Goal: Task Accomplishment & Management: Manage account settings

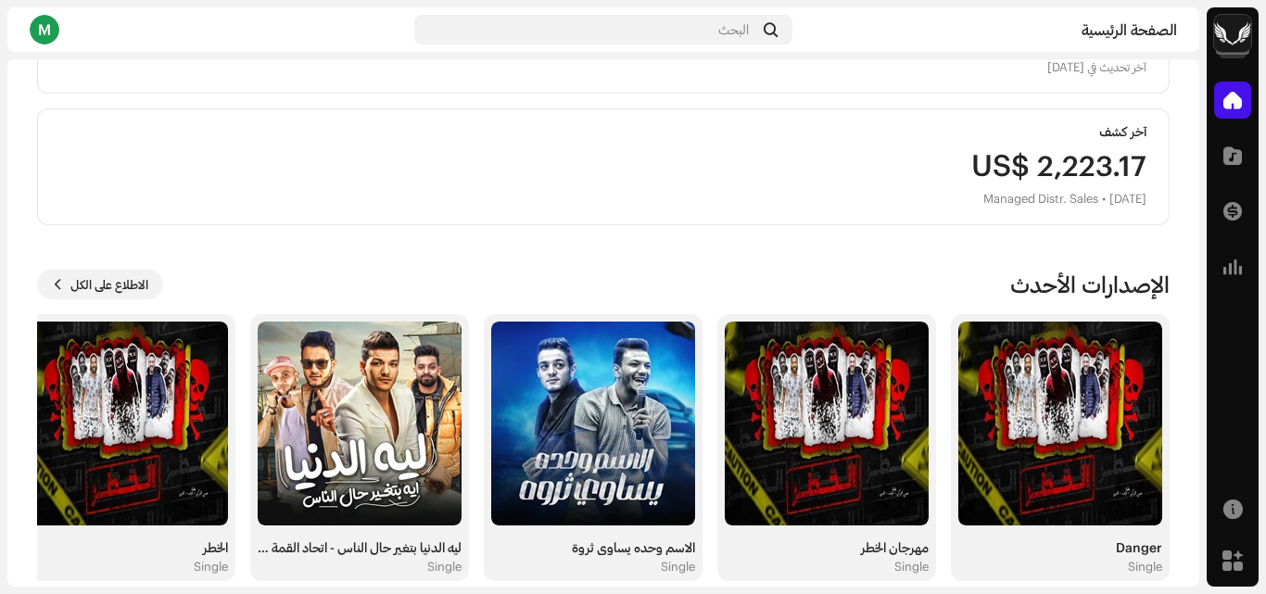
scroll to position [460, 0]
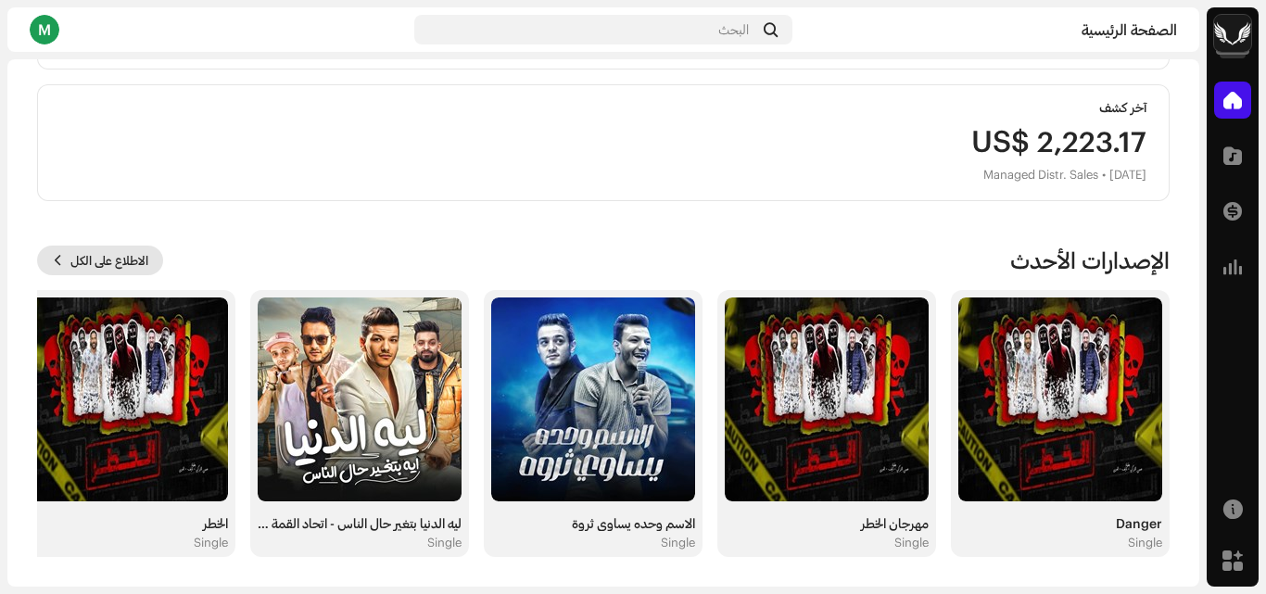
click at [140, 253] on span "الاطلاع على الكل" at bounding box center [109, 260] width 78 height 37
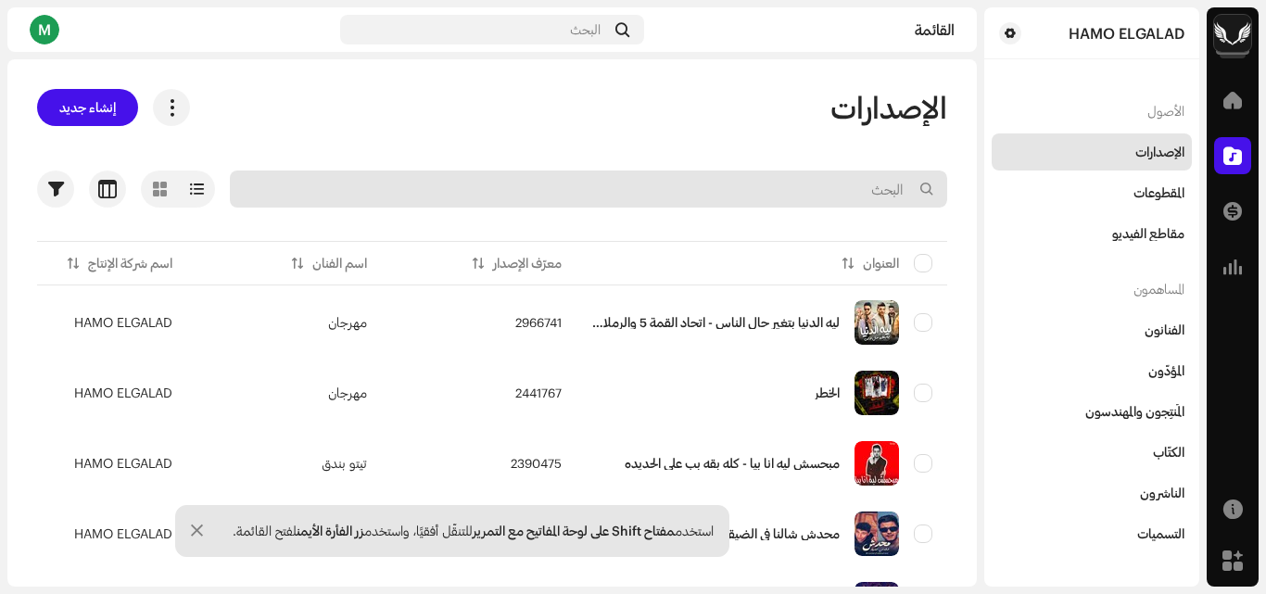
click at [804, 180] on input "text" at bounding box center [588, 188] width 717 height 37
type input "h"
type input "انت مين"
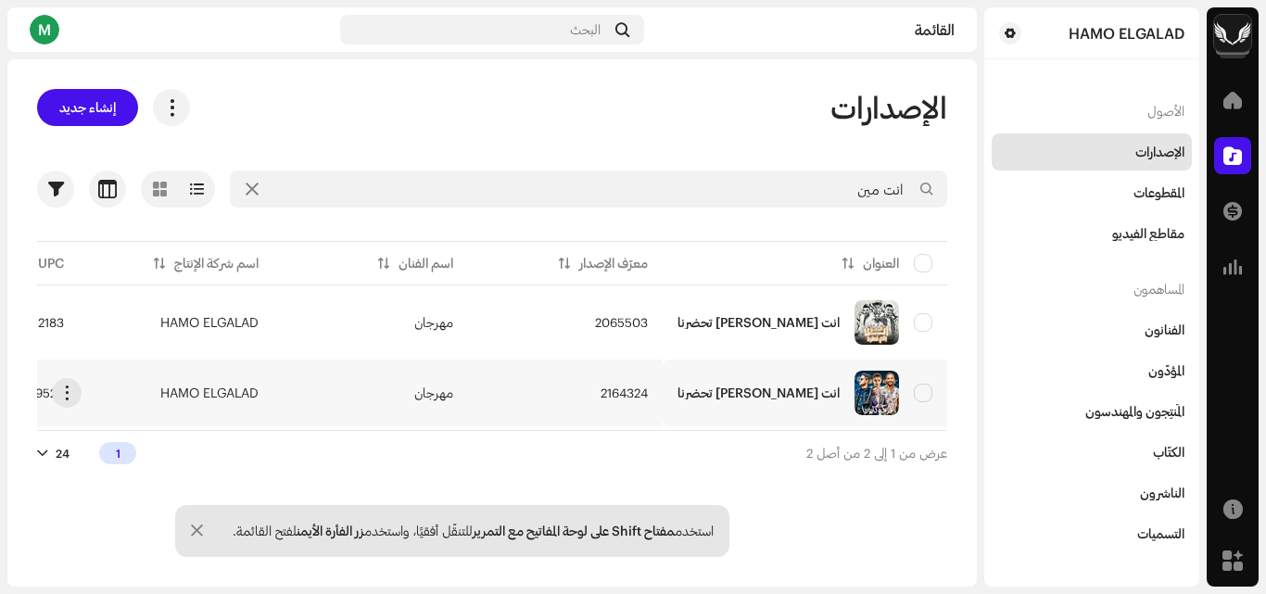
click at [626, 406] on td "2164324" at bounding box center [565, 392] width 195 height 67
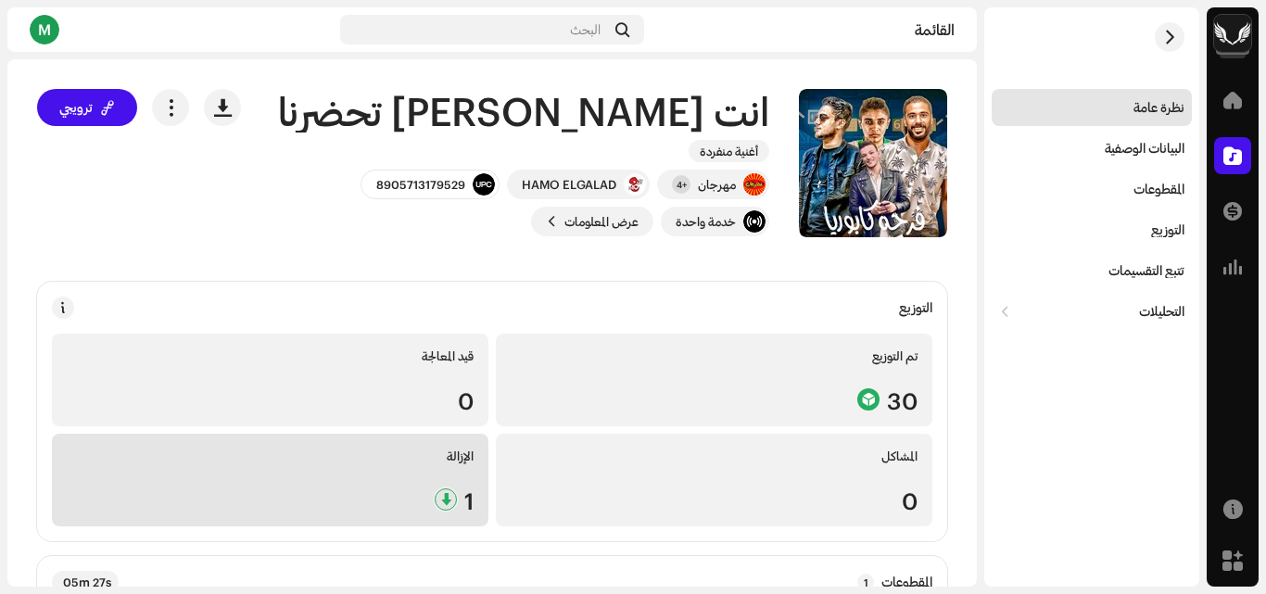
click at [371, 472] on div "[DEMOGRAPHIC_DATA] 1" at bounding box center [270, 480] width 436 height 93
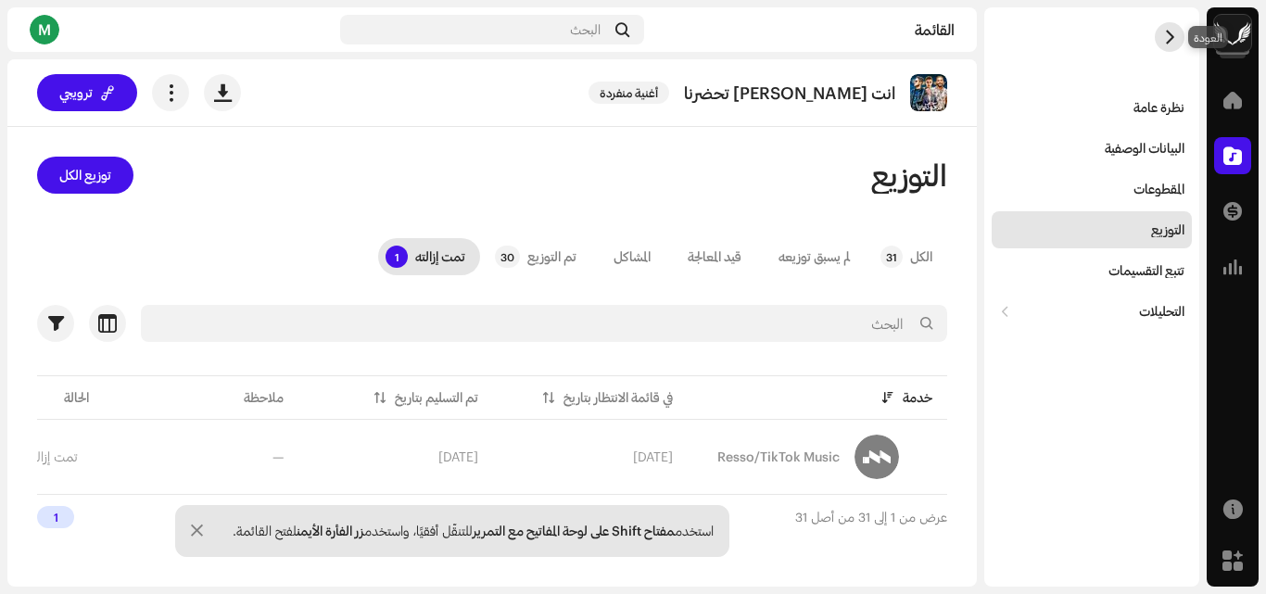
click at [1171, 39] on span "button" at bounding box center [1170, 37] width 14 height 15
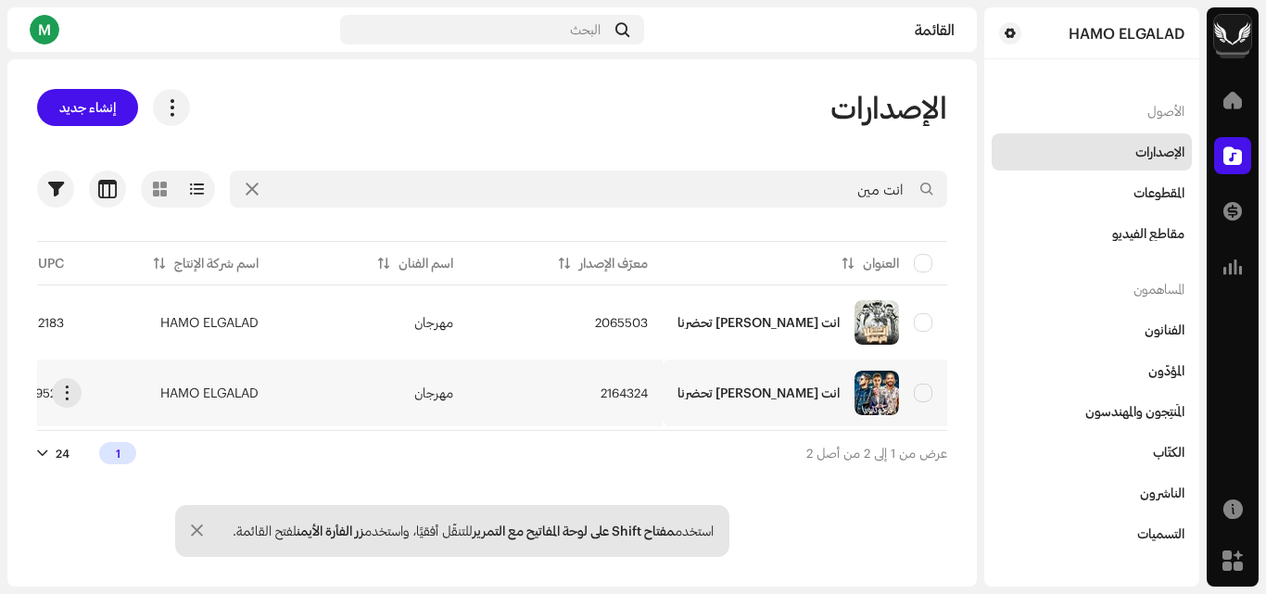
click at [524, 383] on td "2164324" at bounding box center [565, 392] width 195 height 67
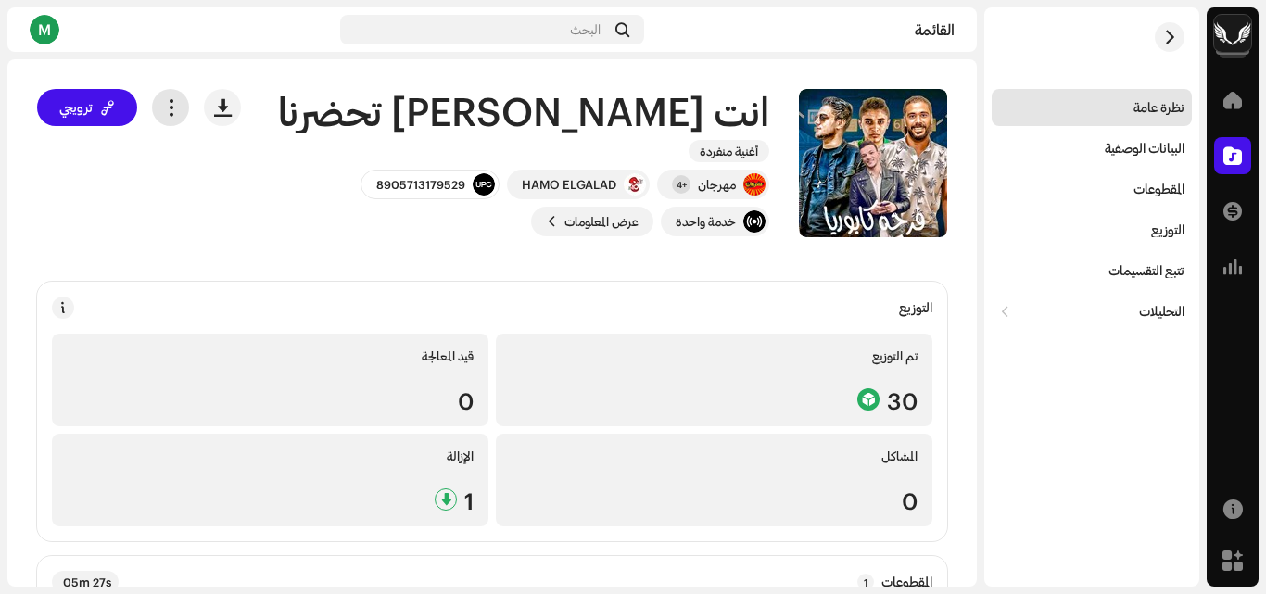
click at [174, 94] on button "button" at bounding box center [170, 107] width 37 height 37
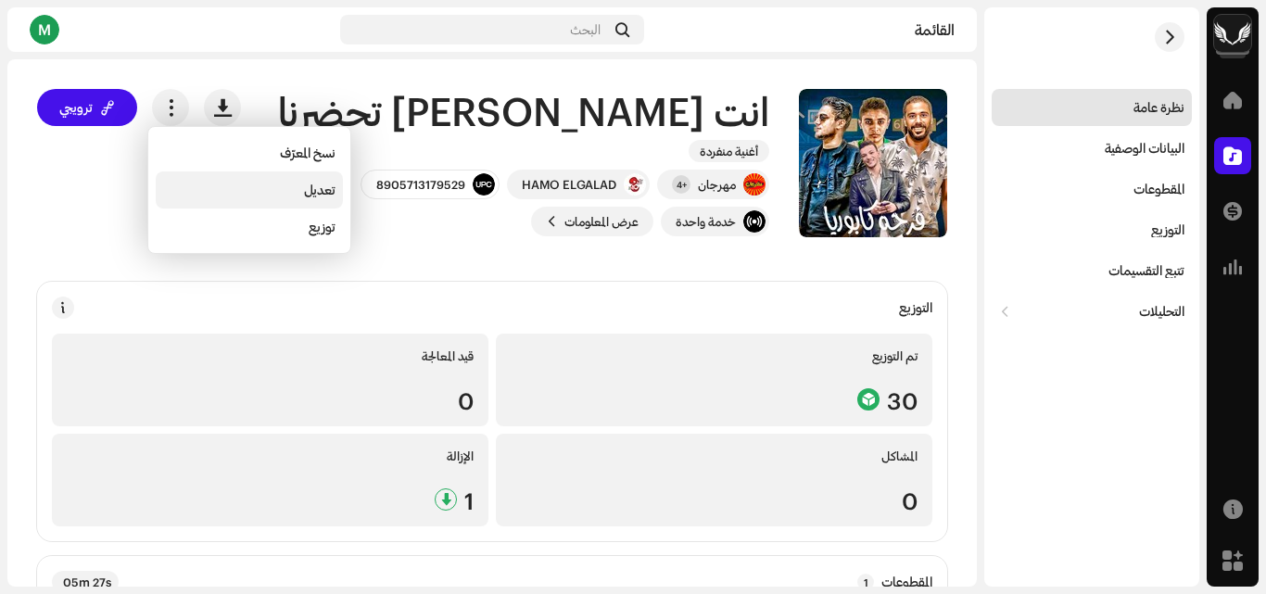
click at [307, 194] on span "تعديل" at bounding box center [319, 190] width 31 height 15
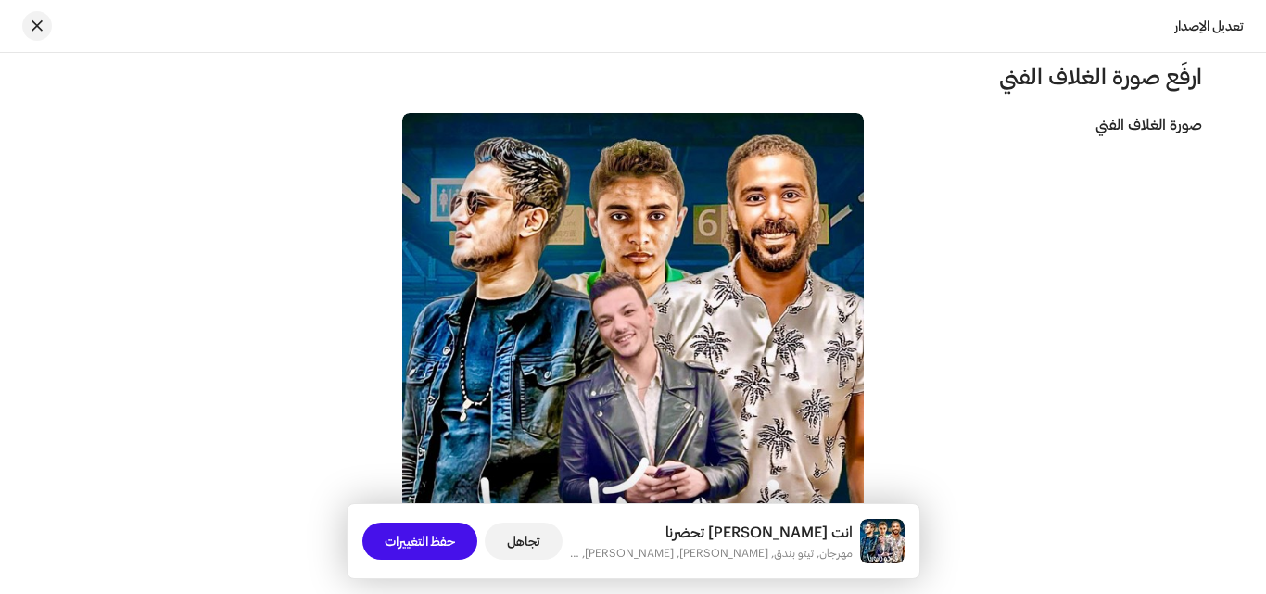
scroll to position [649, 0]
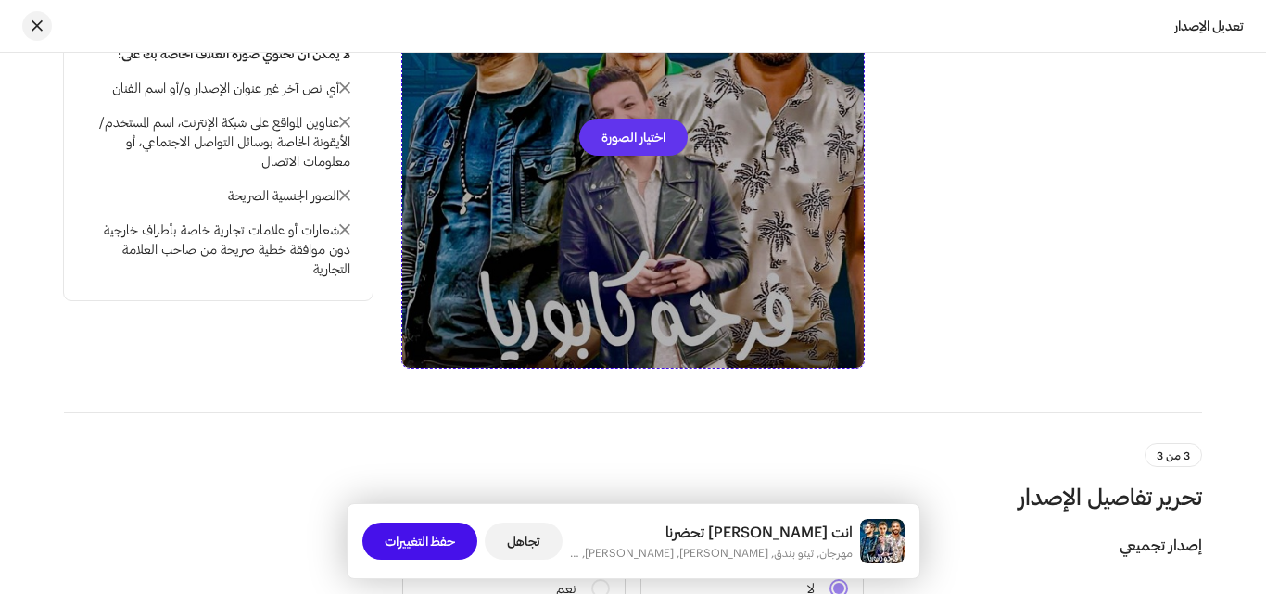
click at [645, 132] on span "اختيار الصورة" at bounding box center [633, 137] width 64 height 37
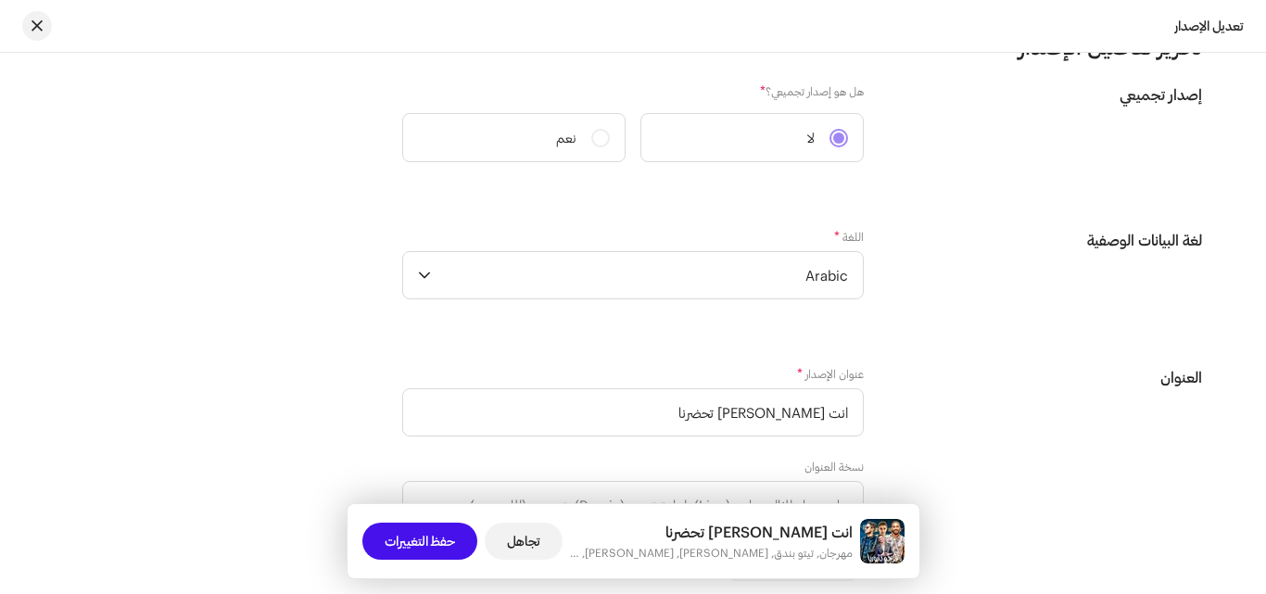
scroll to position [1297, 0]
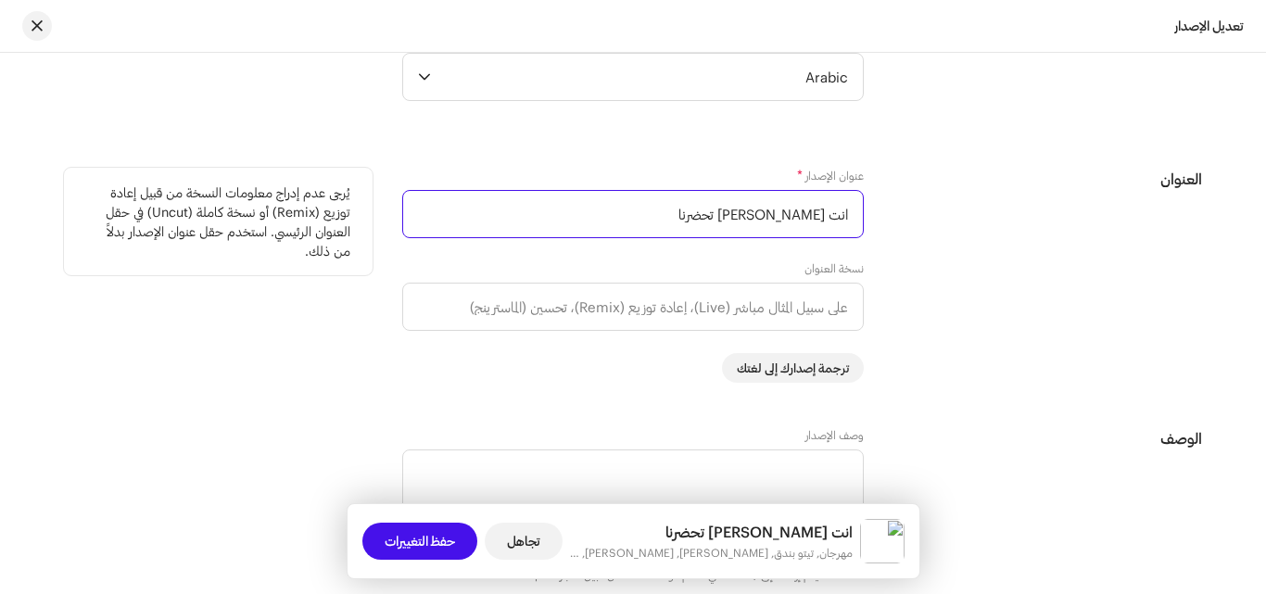
click at [675, 220] on input "انت [PERSON_NAME] تحضرنا" at bounding box center [632, 214] width 461 height 48
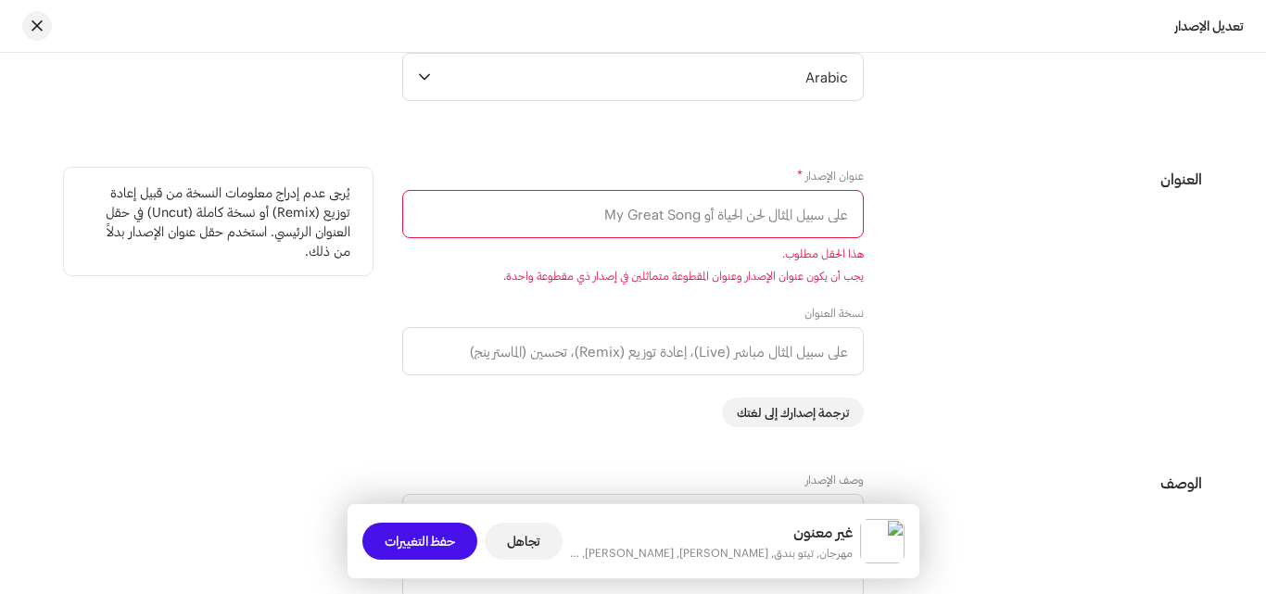
paste input "كلي ماما نامي ننه"
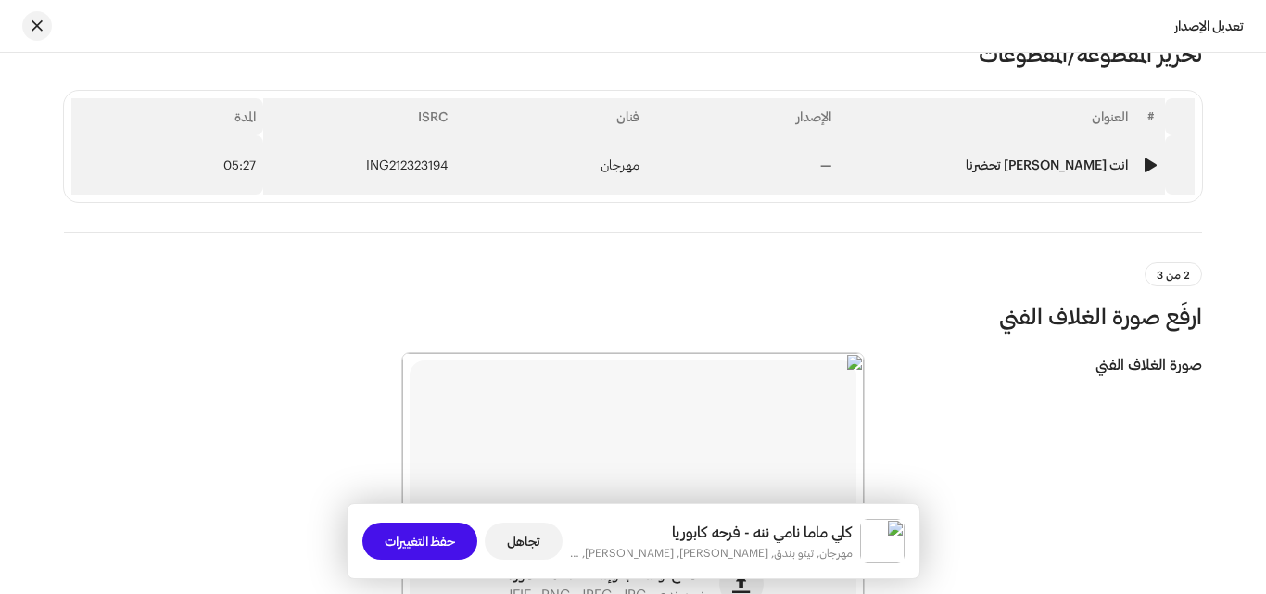
scroll to position [185, 0]
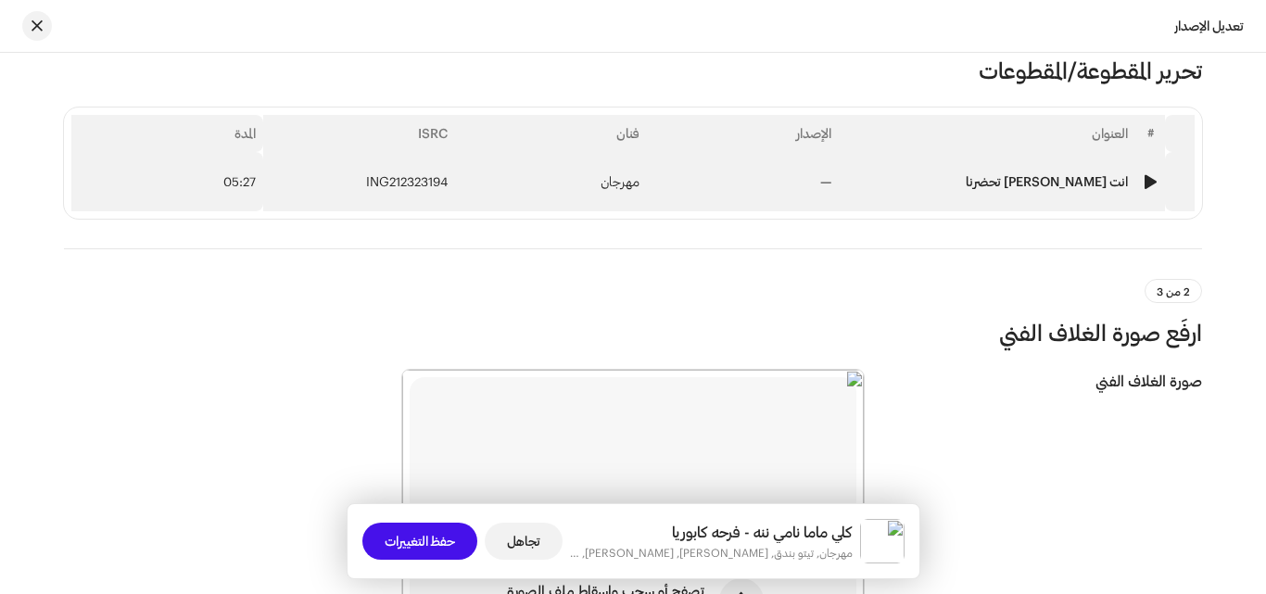
type input "كلي ماما نامي ننه - فرحه كابوريا"
click at [589, 165] on td "مهرجان" at bounding box center [551, 181] width 192 height 59
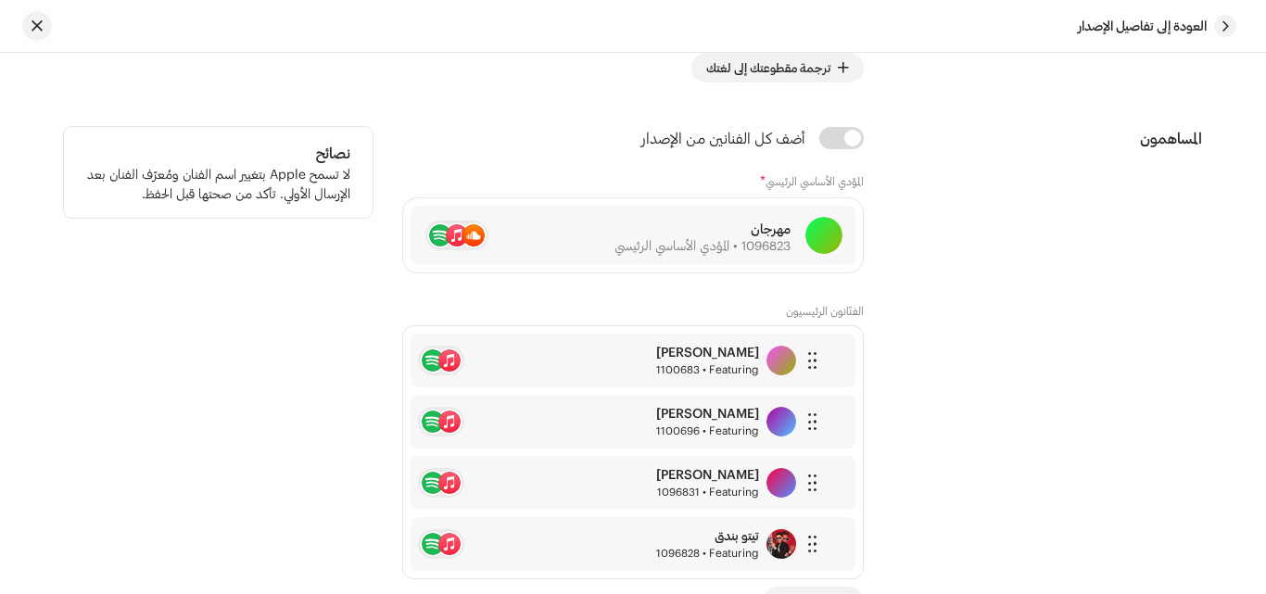
scroll to position [838, 0]
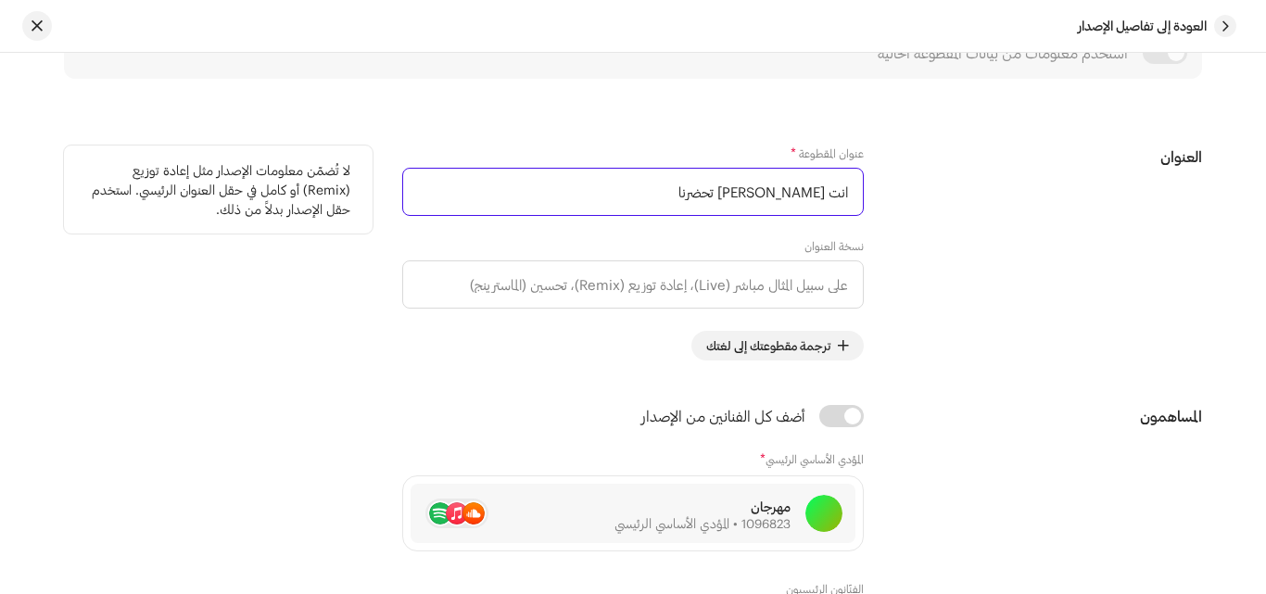
click at [708, 186] on input "انت [PERSON_NAME] تحضرنا" at bounding box center [632, 192] width 461 height 48
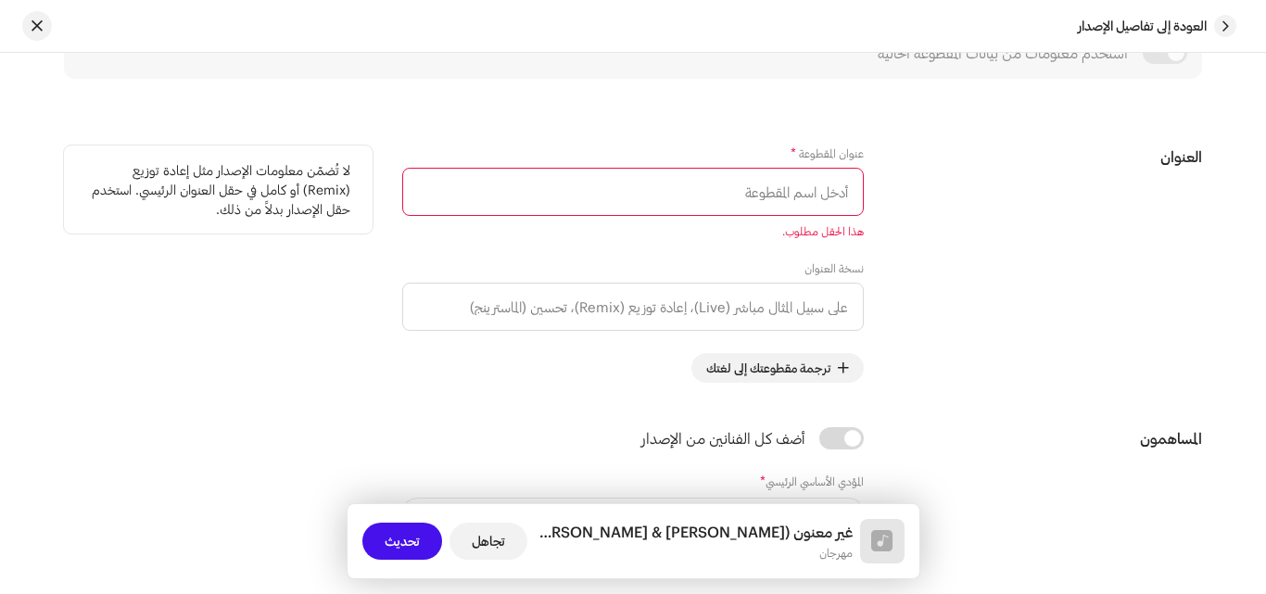
drag, startPoint x: 678, startPoint y: 181, endPoint x: 701, endPoint y: 201, distance: 30.9
paste input "كلي ماما نامي ننه"
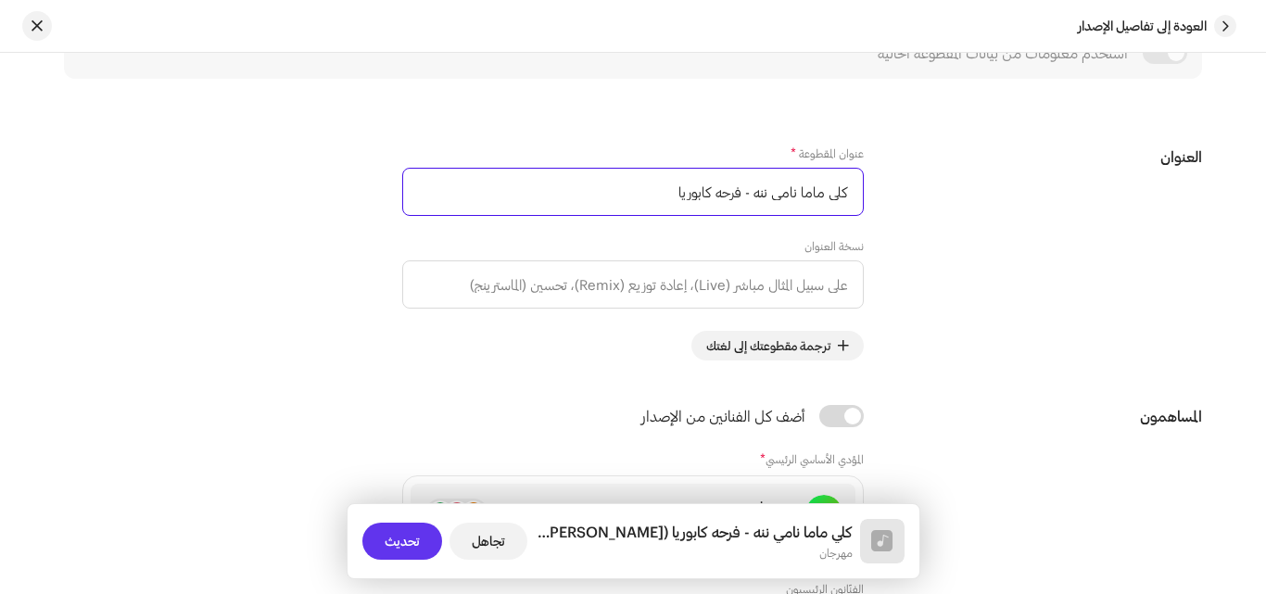
type input "كلي ماما نامي ننه - فرحه كابوريا"
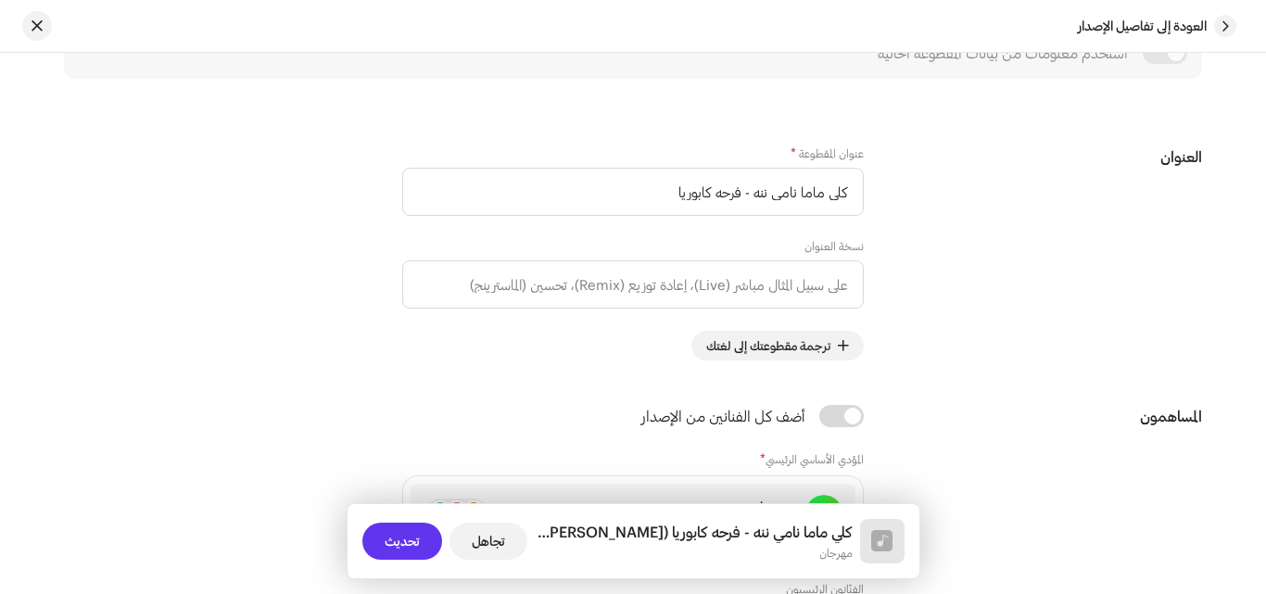
click at [377, 554] on button "تحديث" at bounding box center [402, 541] width 80 height 37
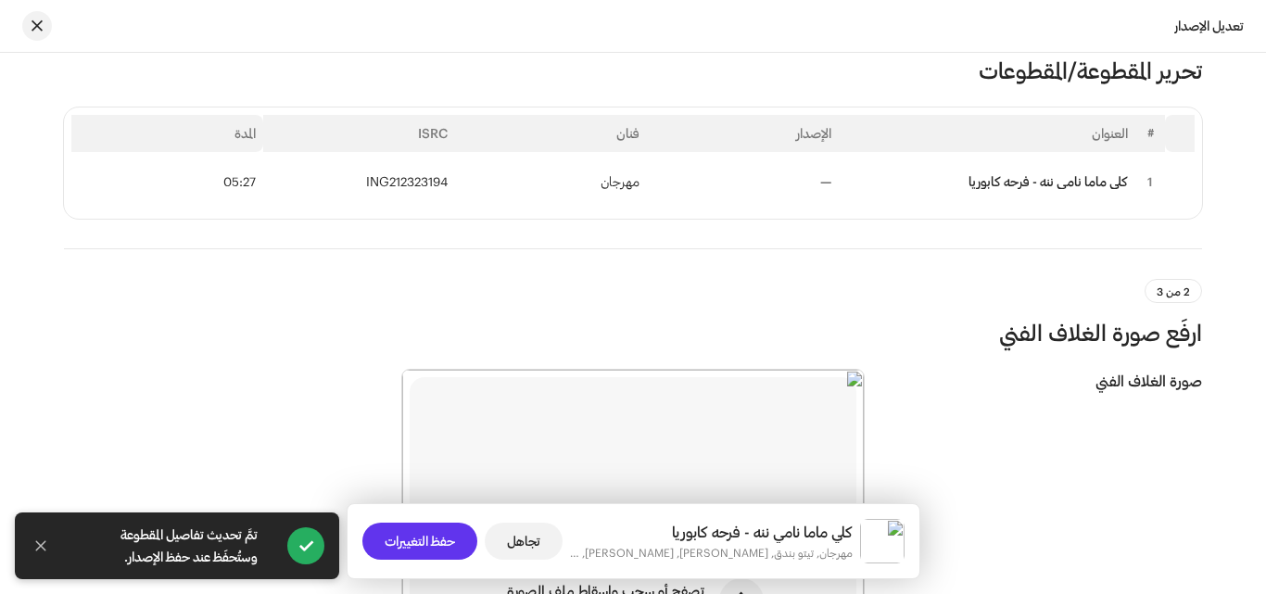
click at [418, 532] on span "حفظ التغييرات" at bounding box center [419, 541] width 70 height 37
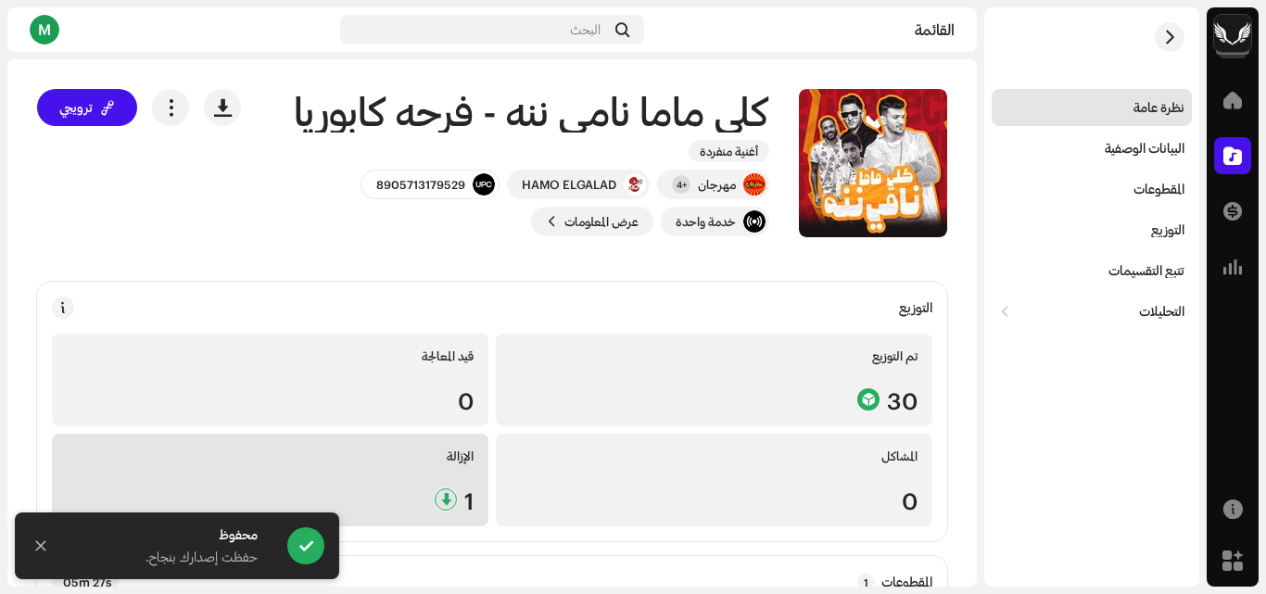
click at [337, 461] on div "الإزالة" at bounding box center [270, 455] width 407 height 15
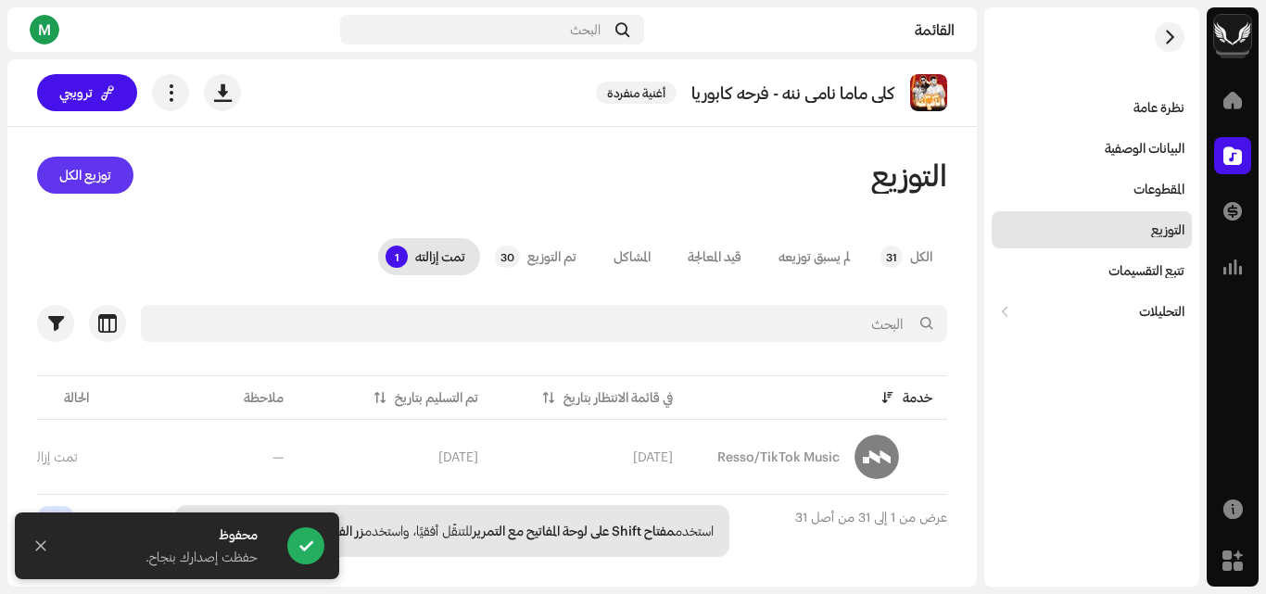
click at [87, 165] on span "توزيع الكل" at bounding box center [85, 175] width 52 height 37
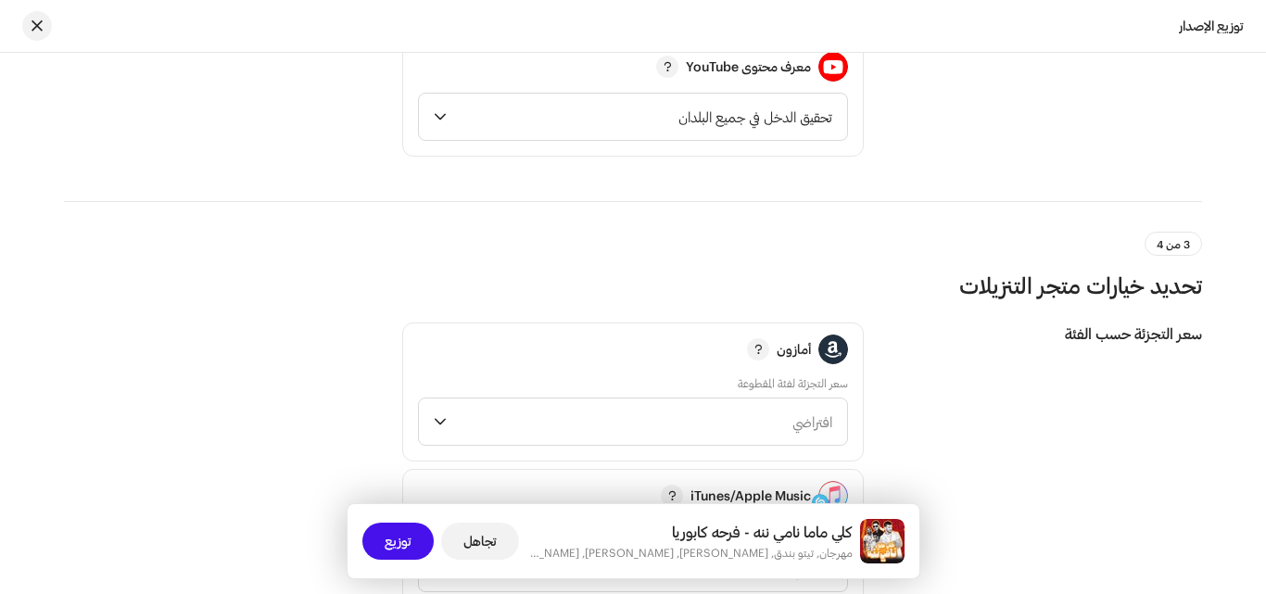
scroll to position [2687, 0]
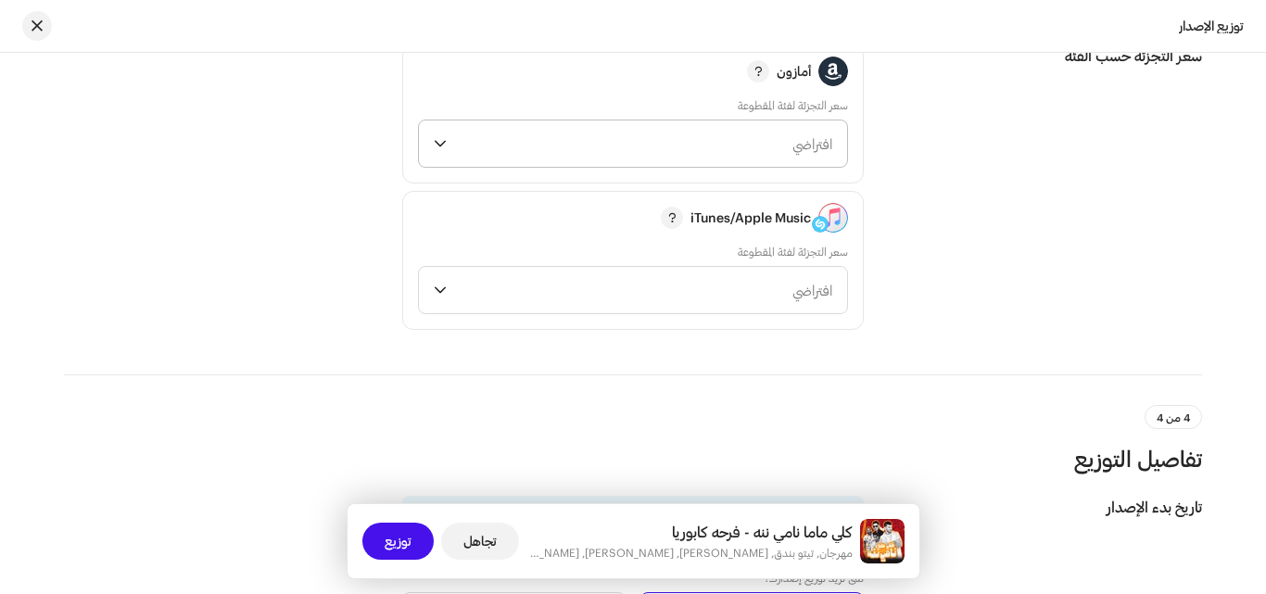
click at [672, 149] on span "افتراضي" at bounding box center [643, 143] width 378 height 46
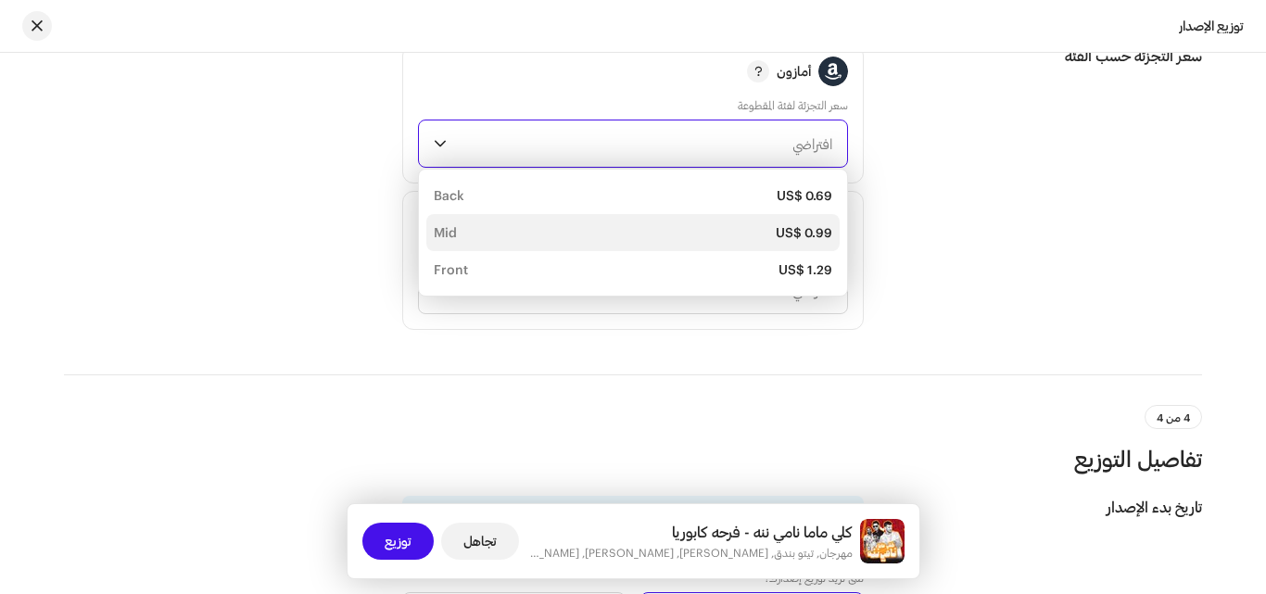
click at [688, 234] on div "US$ 0.99 Mid" at bounding box center [633, 232] width 398 height 19
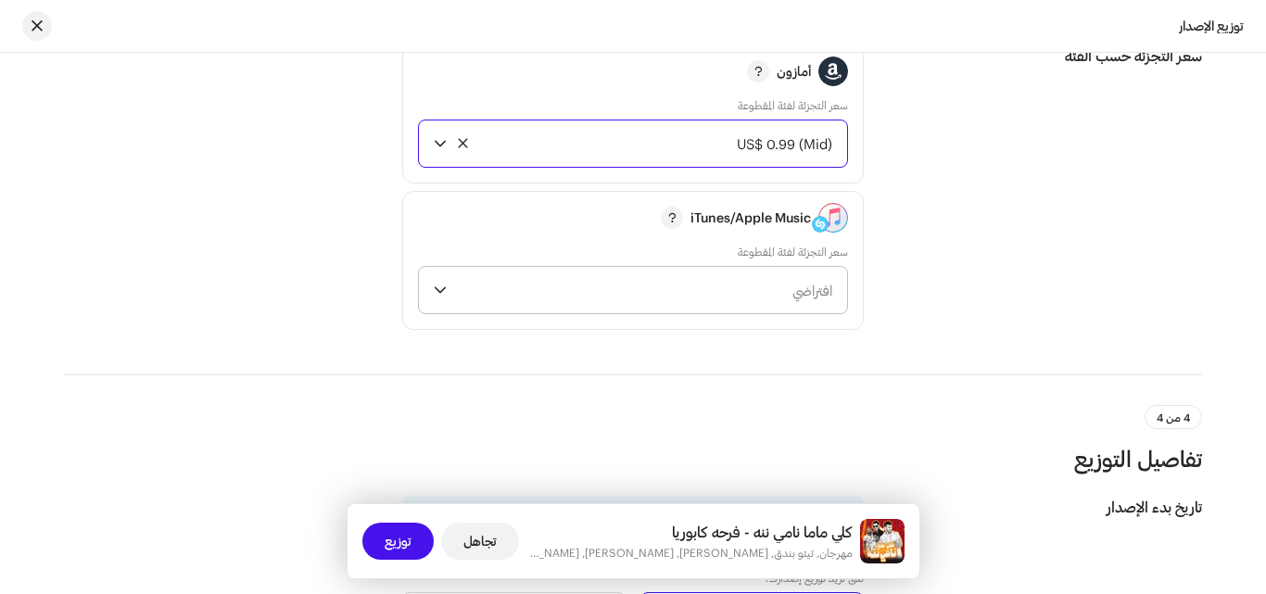
click at [697, 296] on span "افتراضي" at bounding box center [643, 290] width 378 height 46
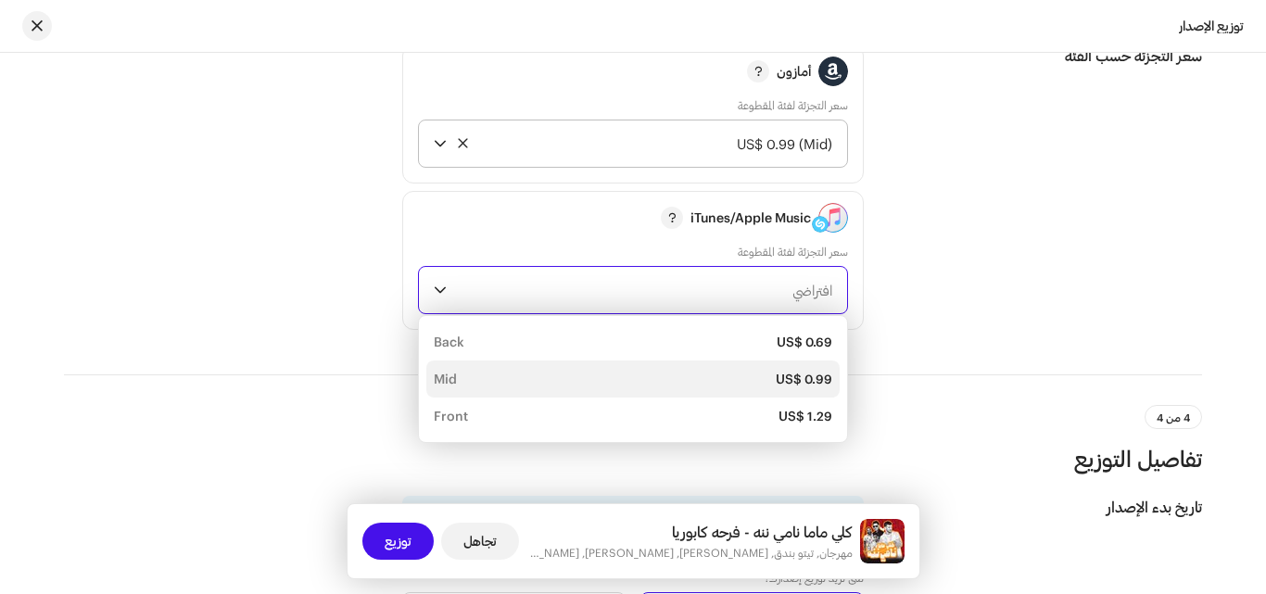
click at [699, 386] on div "US$ 0.99 Mid" at bounding box center [633, 379] width 398 height 19
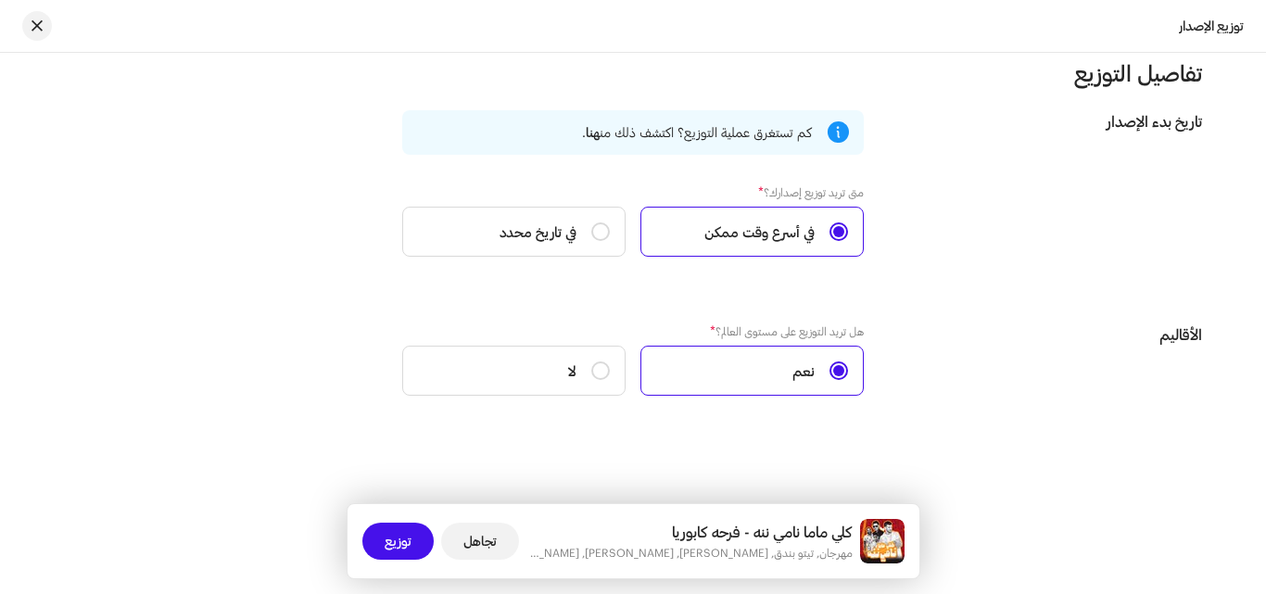
scroll to position [3074, 0]
click at [402, 535] on span "توزيع" at bounding box center [397, 541] width 27 height 37
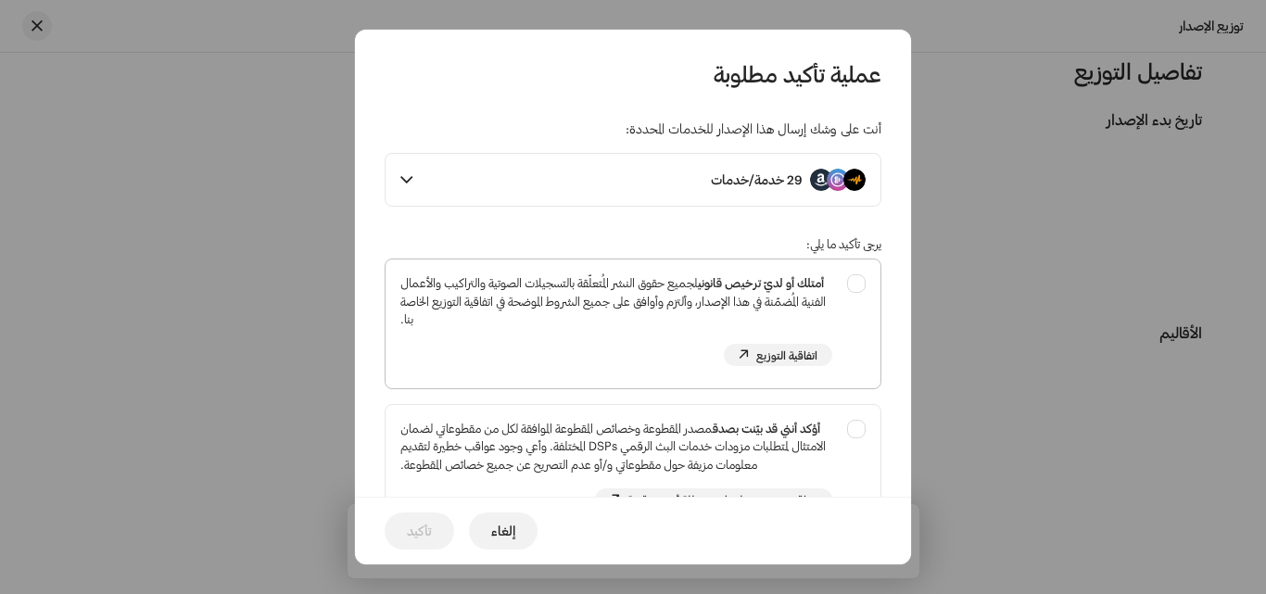
click at [851, 289] on div "أمتلك أو لديّ ترخيص قانوني لجميع حقوق النشر المُتعلّقة بالتسجيلات الصوتية والتر…" at bounding box center [632, 319] width 495 height 121
checkbox input "true"
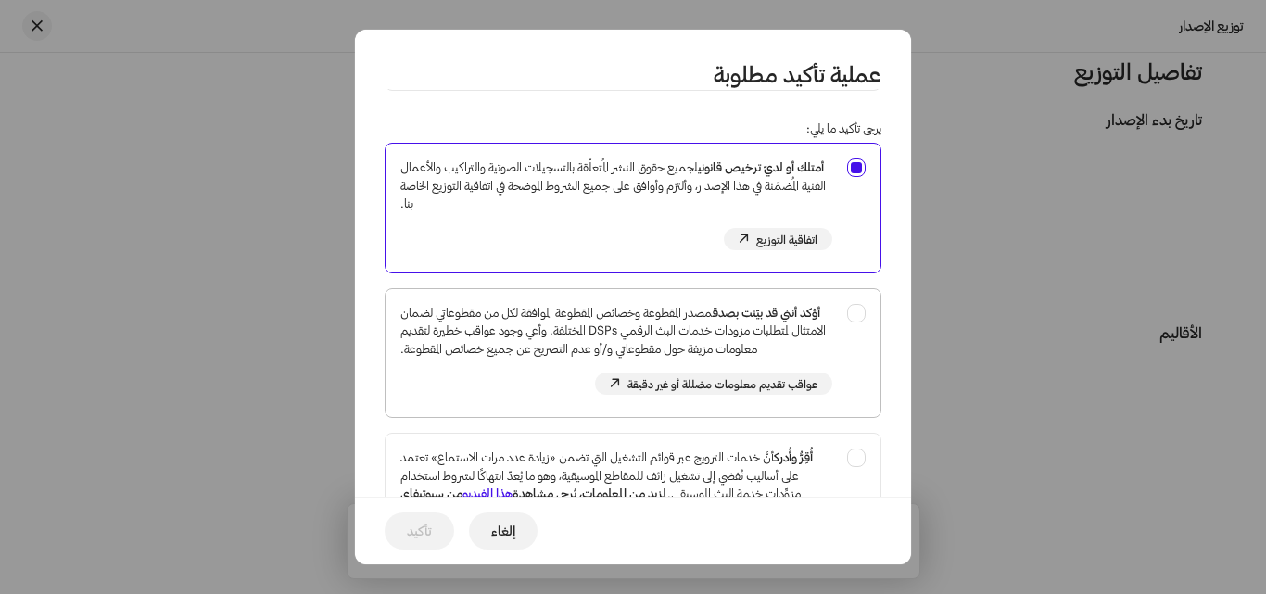
scroll to position [278, 0]
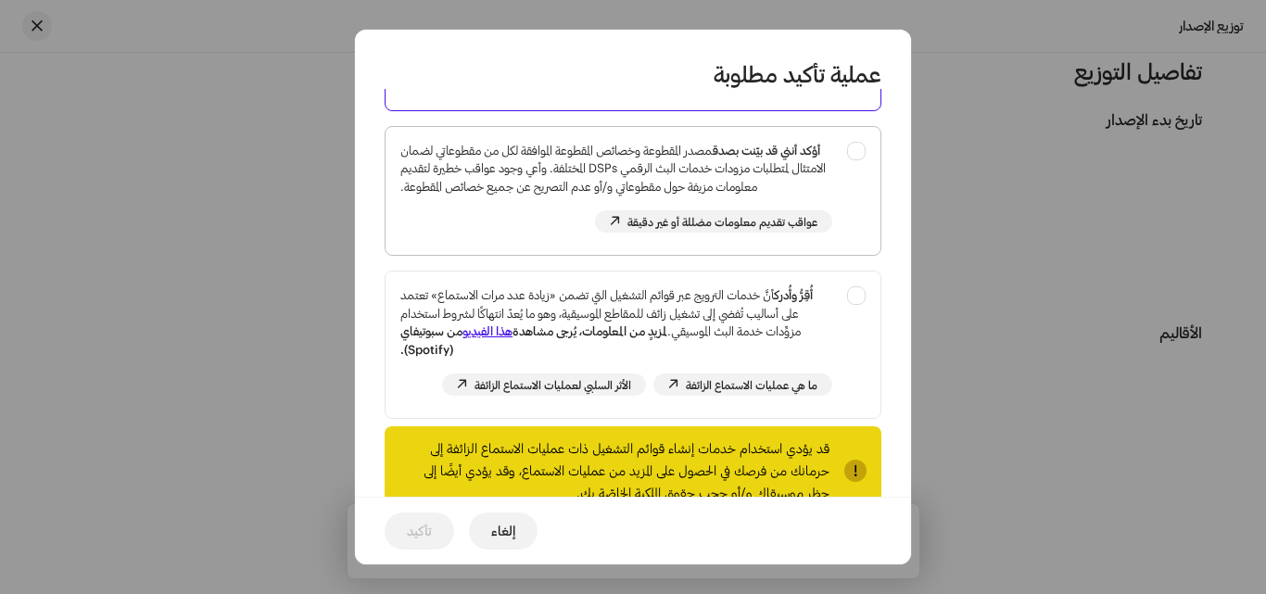
click at [853, 142] on div "أؤكد أنني قد بيّنت بصدق مصدر المقطوعة وخصائص المقطوعة الموافقة لكل من مقطوعاتي …" at bounding box center [632, 187] width 495 height 121
checkbox input "true"
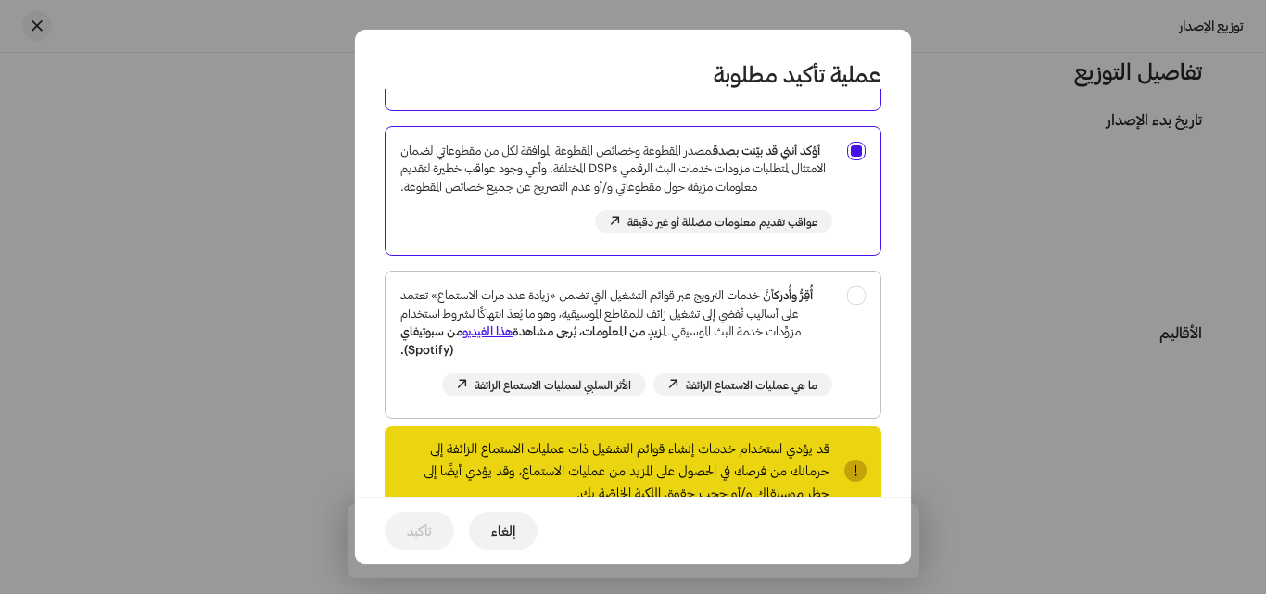
click at [858, 314] on div "أُقِرُّ وأُدرك أنَّ خدمات الترويج عبر قوائم التشغيل التي تضمن «زيادة عدد مرات ا…" at bounding box center [632, 340] width 495 height 139
checkbox input "true"
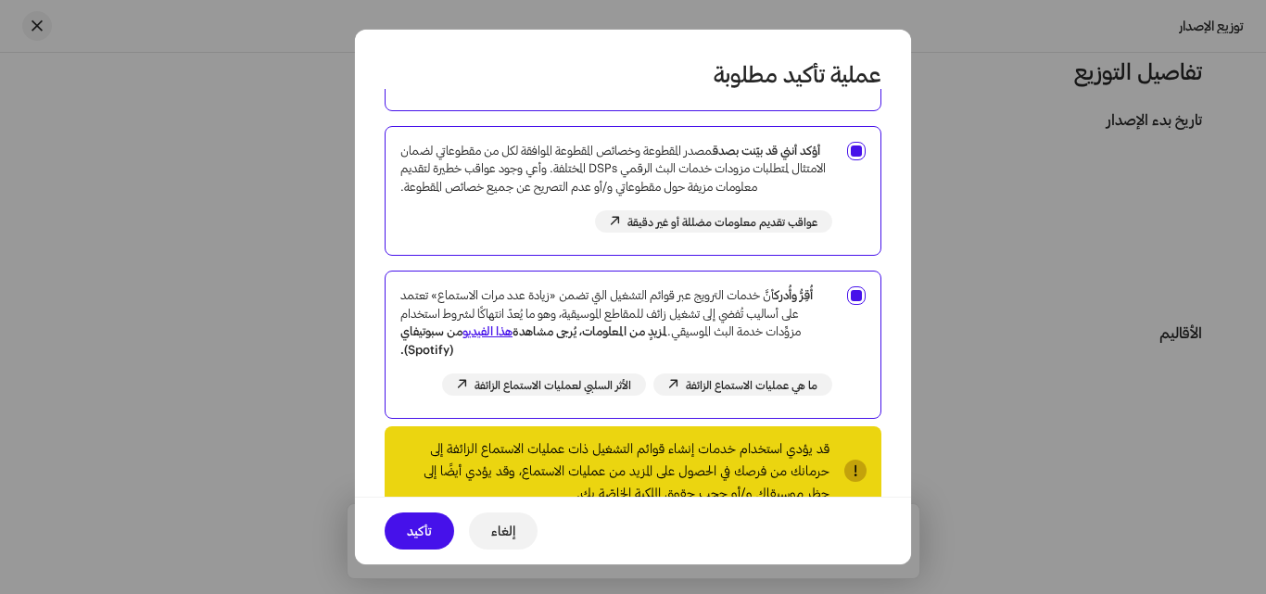
scroll to position [345, 0]
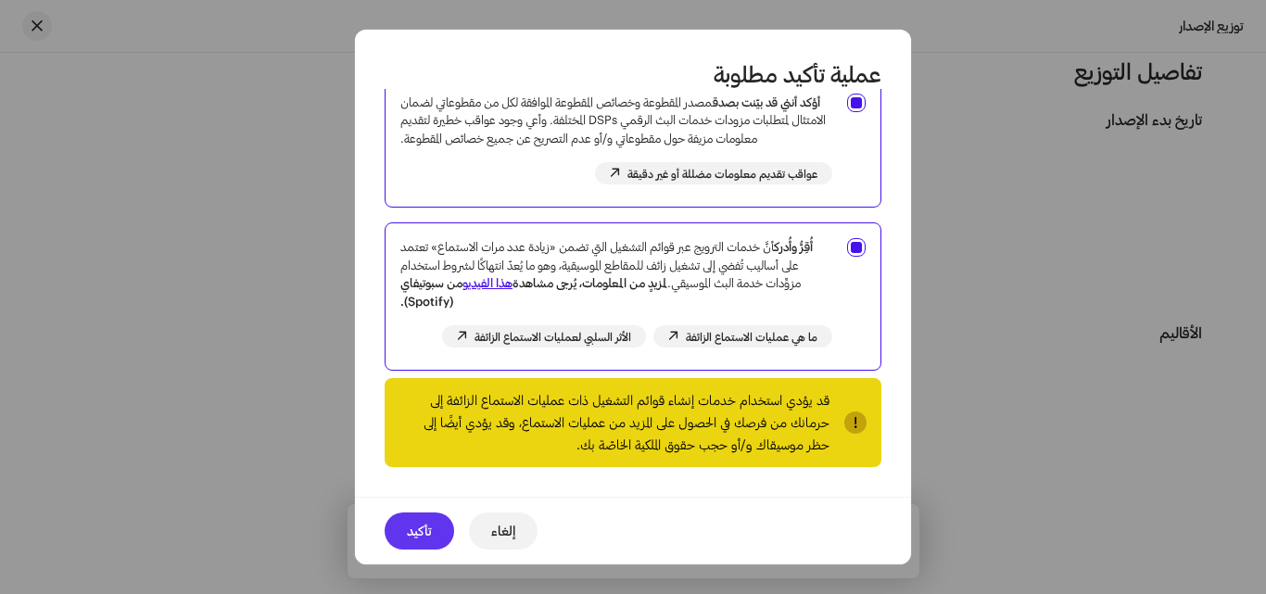
click at [432, 530] on button "تأكيد" at bounding box center [418, 530] width 69 height 37
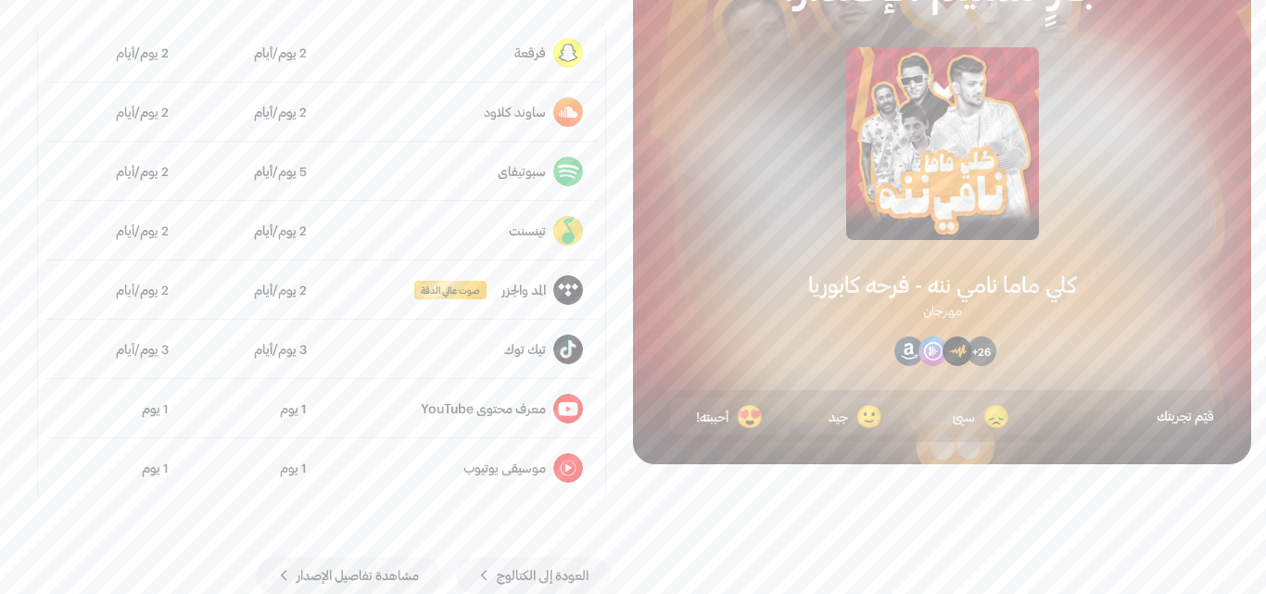
scroll to position [1305, 0]
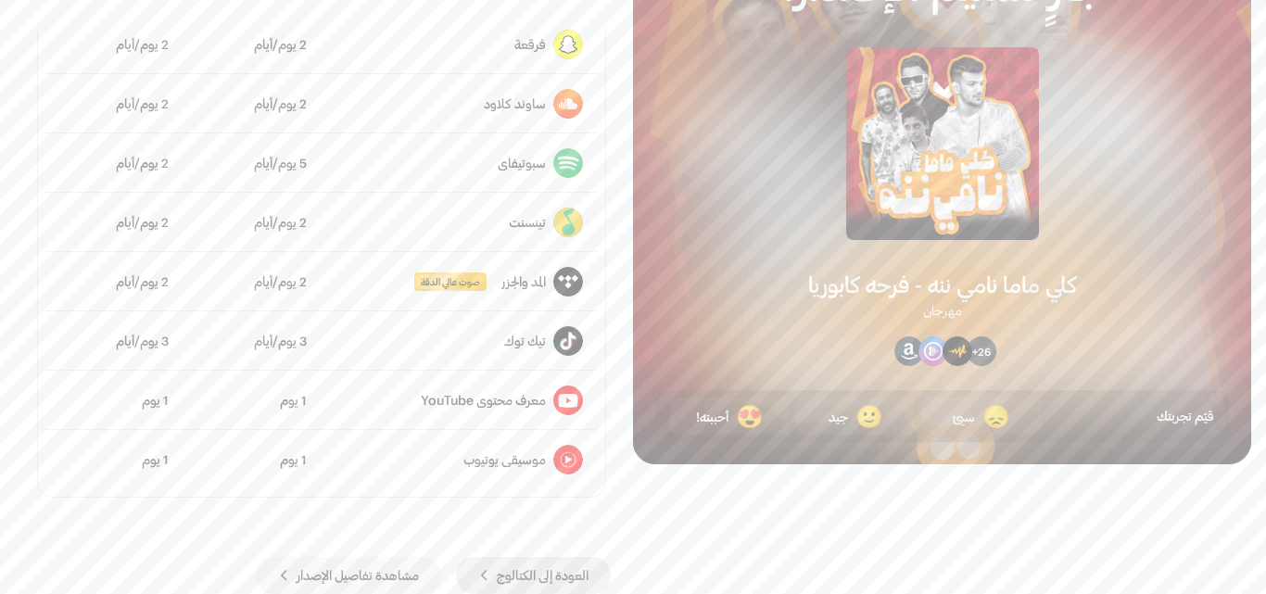
click at [529, 567] on span "العودة إلى الكتالوج" at bounding box center [543, 575] width 92 height 37
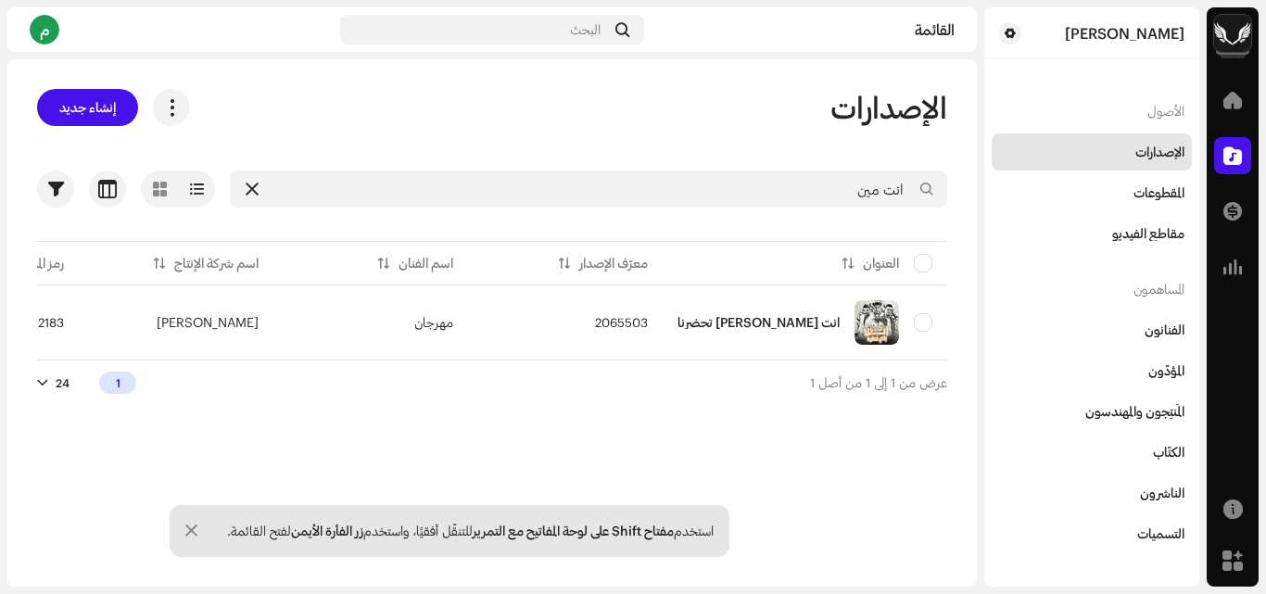
click at [250, 193] on icon at bounding box center [252, 189] width 13 height 15
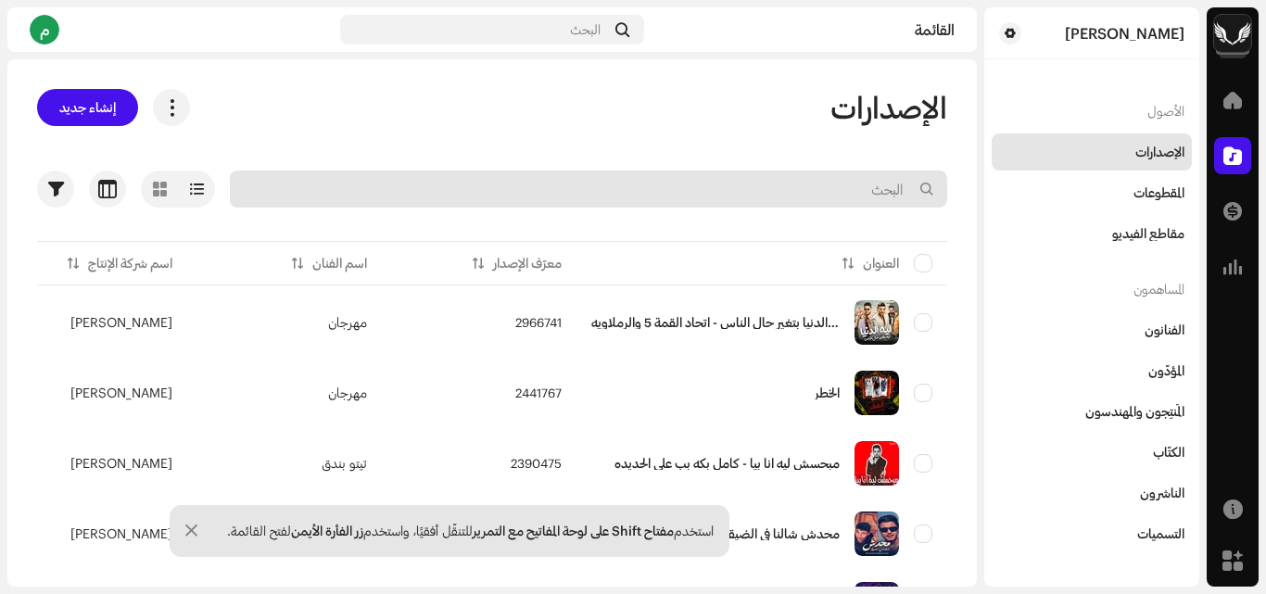
paste input "QZK6M2321911"
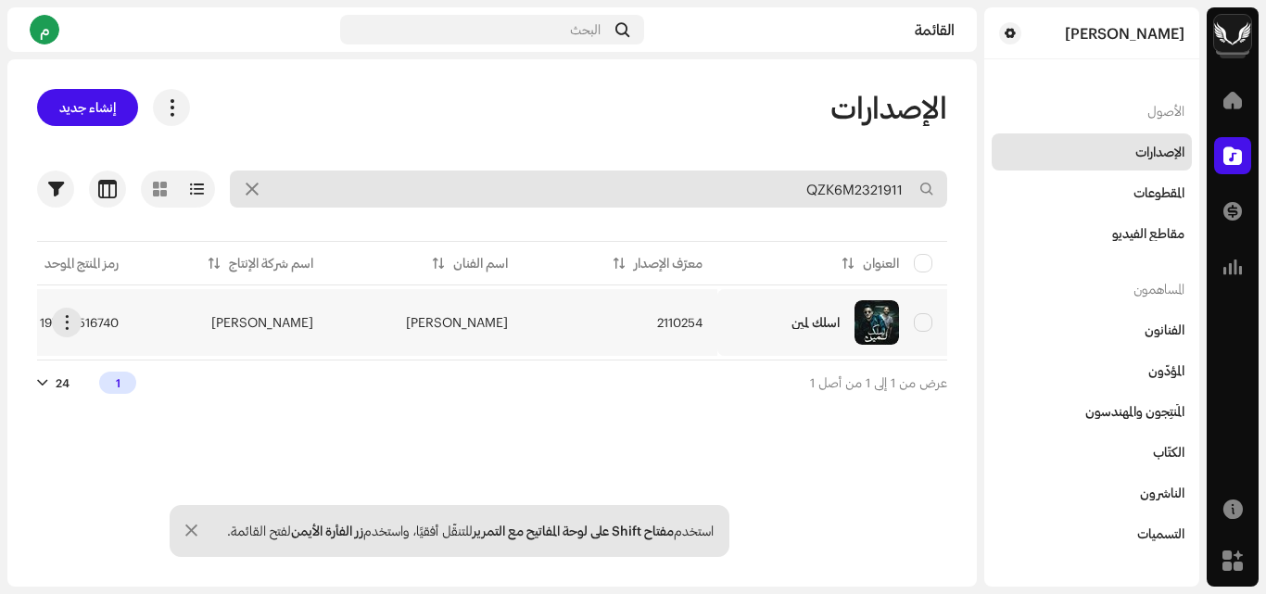
type input "QZK6M2321911"
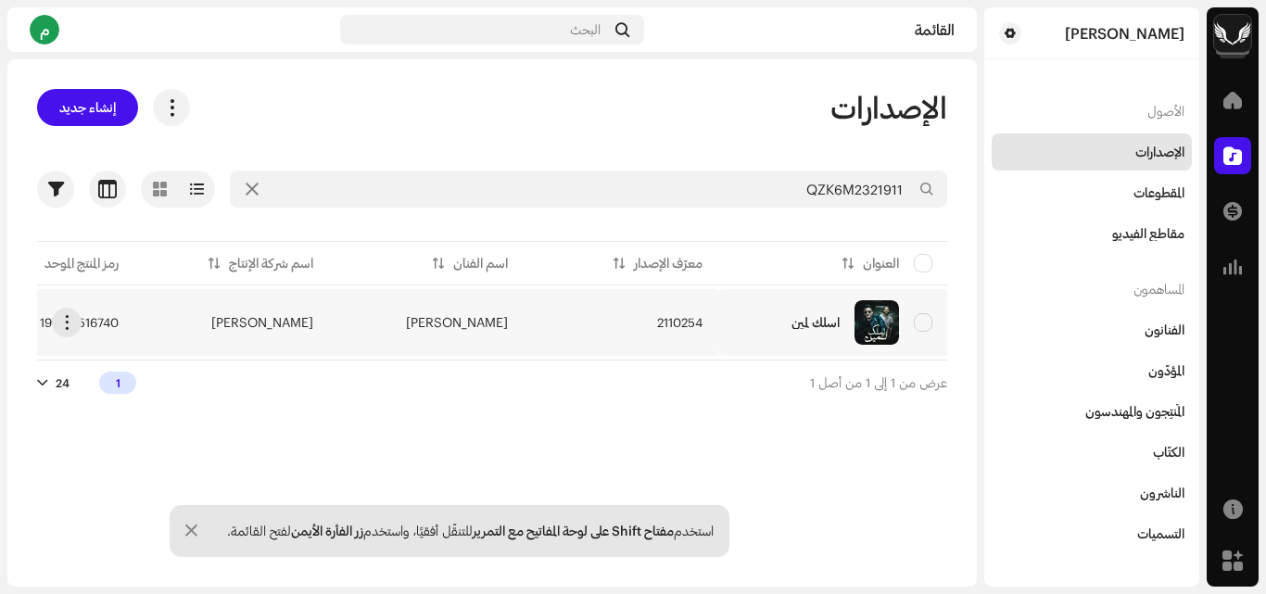
click at [397, 315] on td "[PERSON_NAME]" at bounding box center [425, 322] width 195 height 67
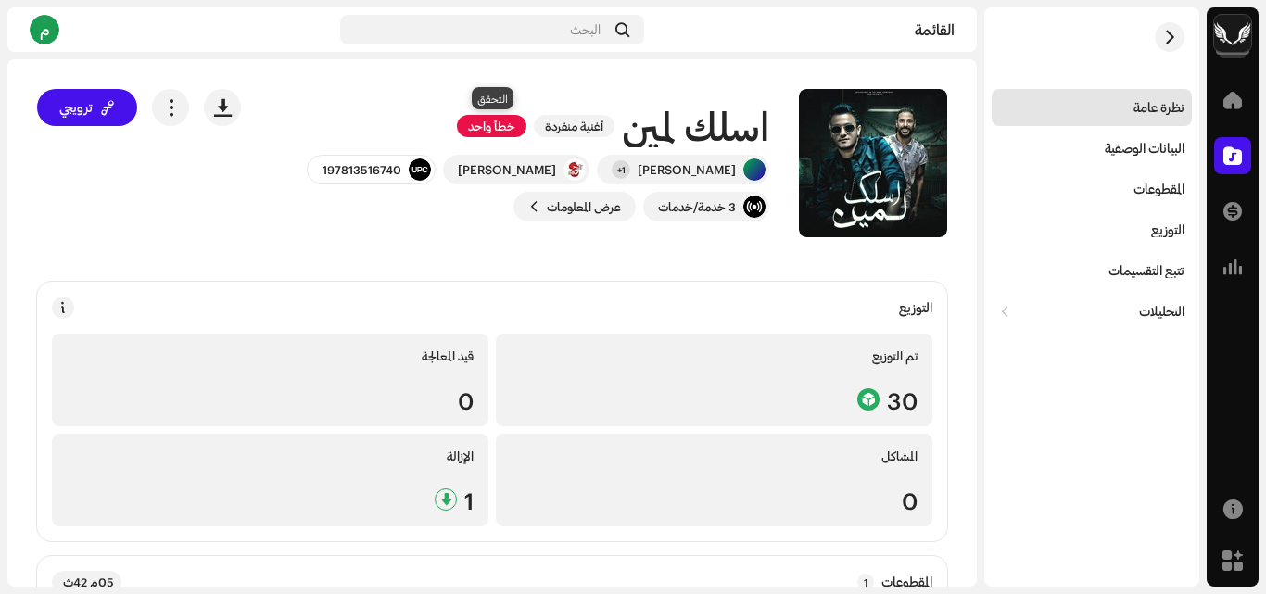
click at [475, 122] on font "خطأ واحد" at bounding box center [491, 126] width 47 height 15
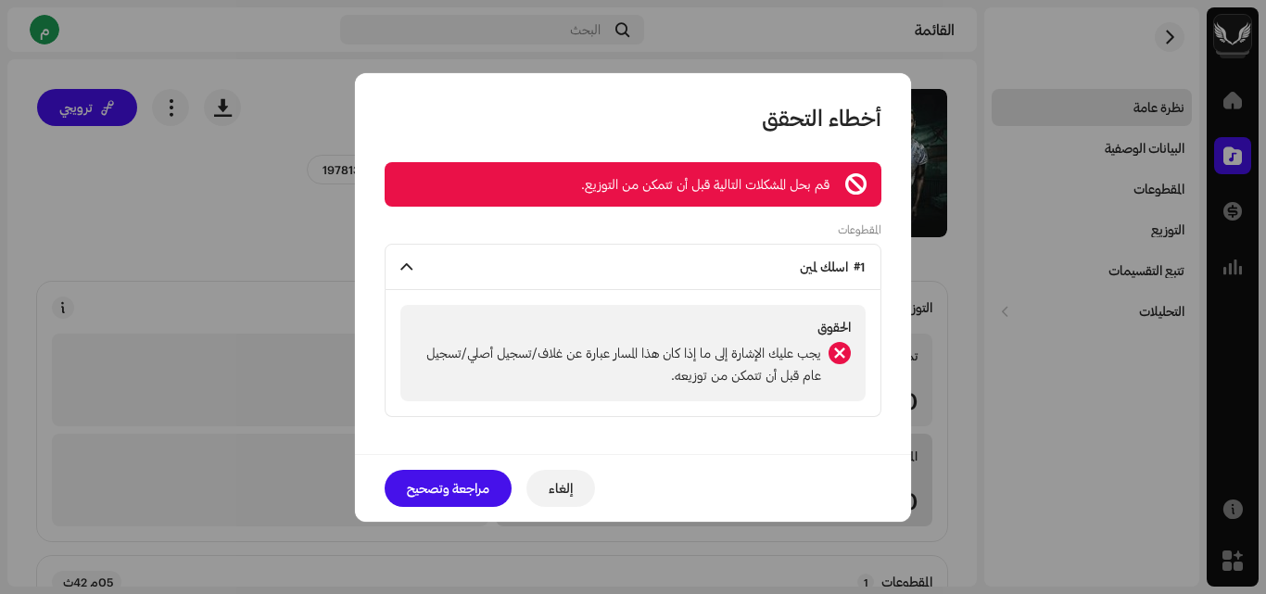
click at [568, 481] on font "إلغاء" at bounding box center [560, 488] width 24 height 16
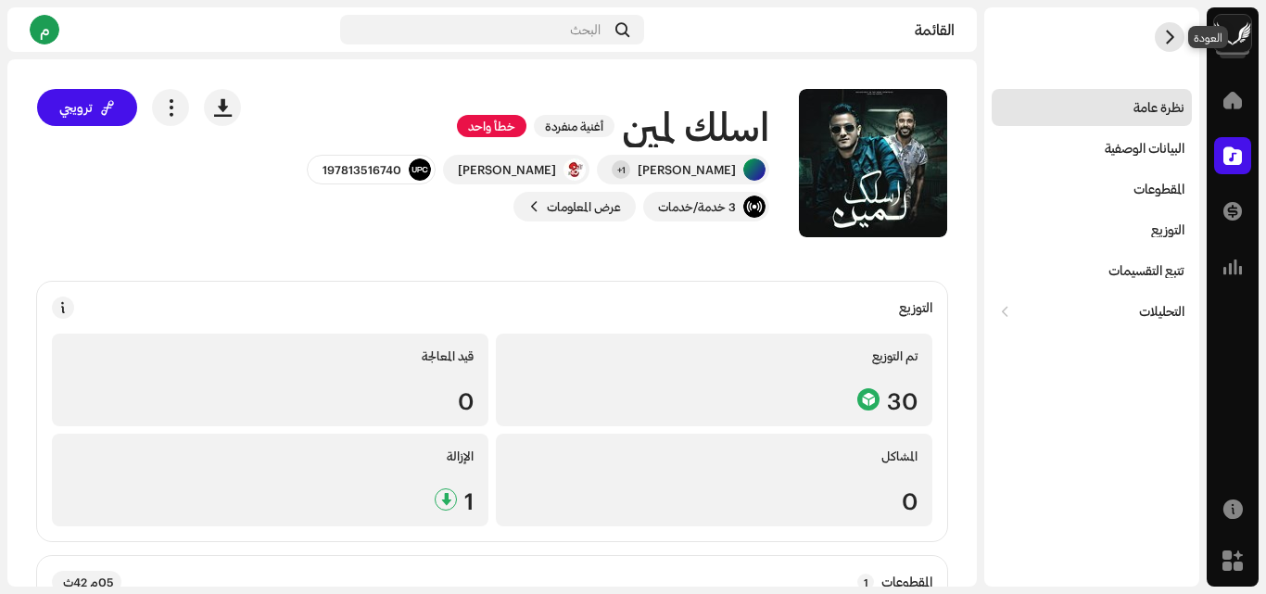
click at [1165, 35] on span "button" at bounding box center [1170, 37] width 14 height 15
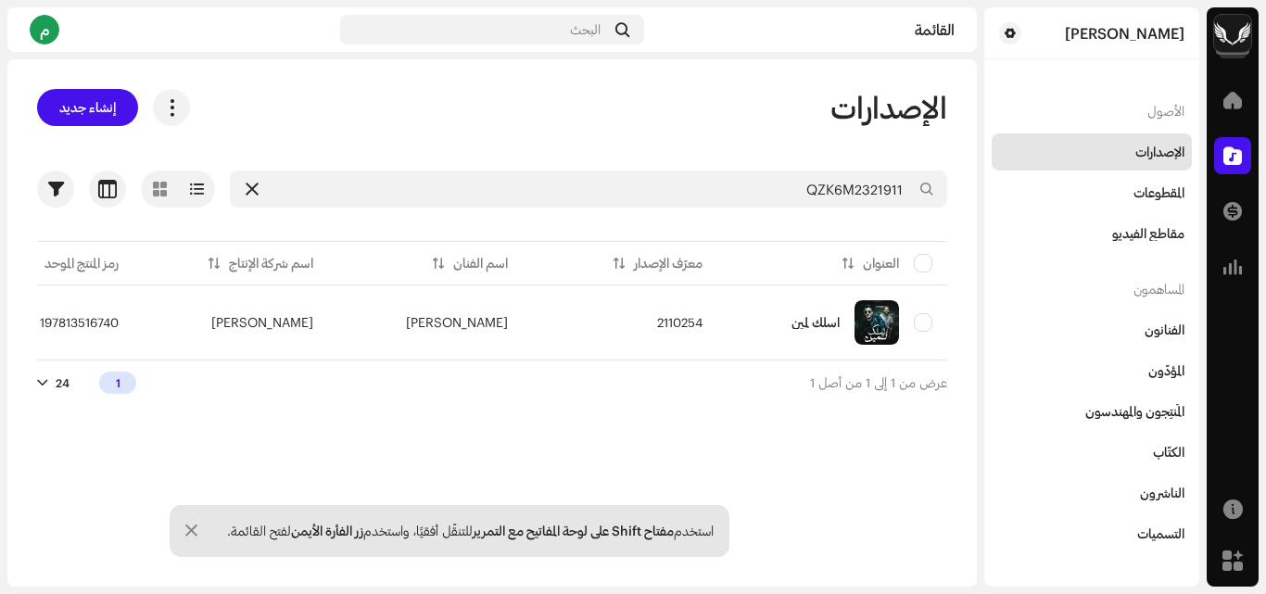
click at [256, 183] on icon at bounding box center [252, 189] width 13 height 15
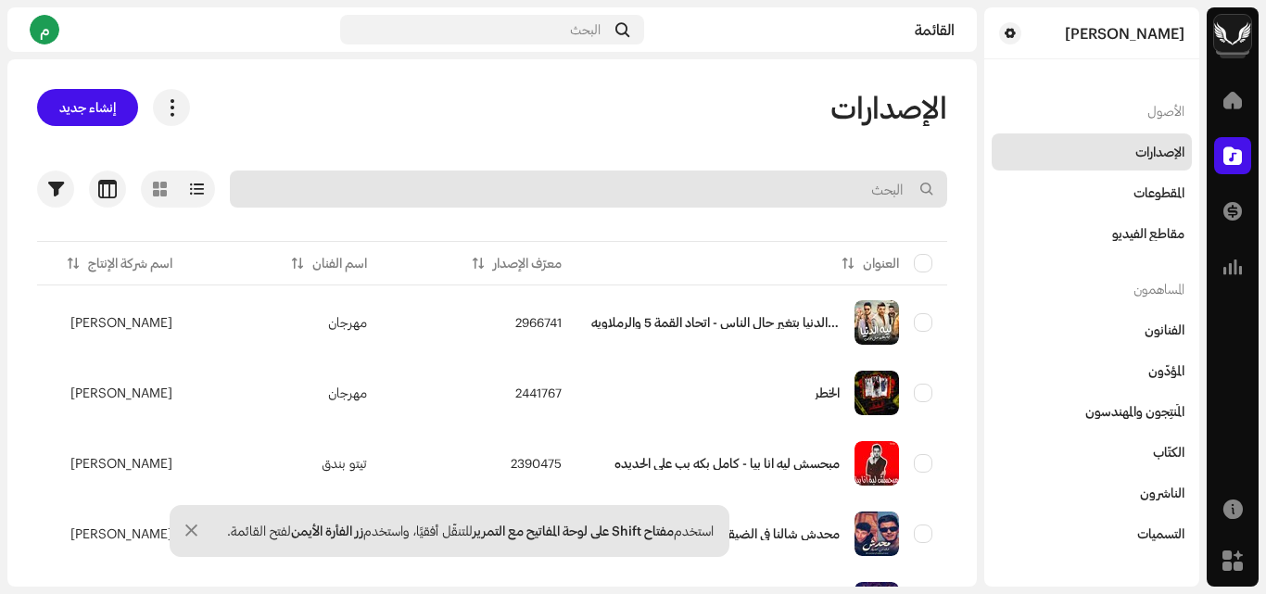
paste input "QZMEN2341312"
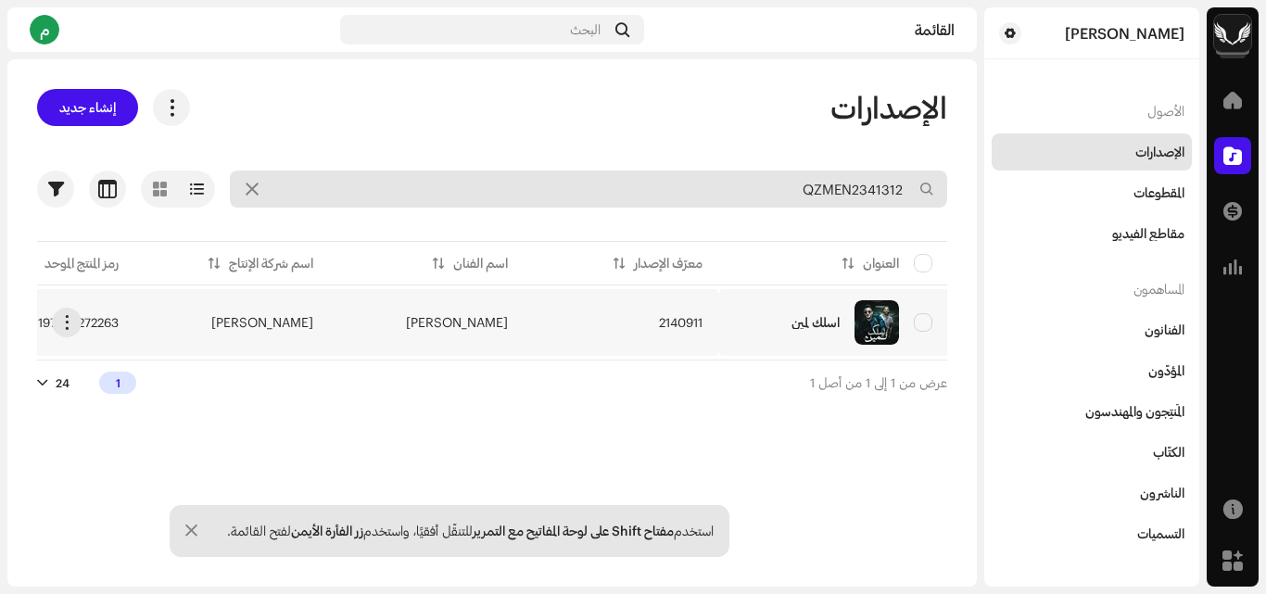
type input "QZMEN2341312"
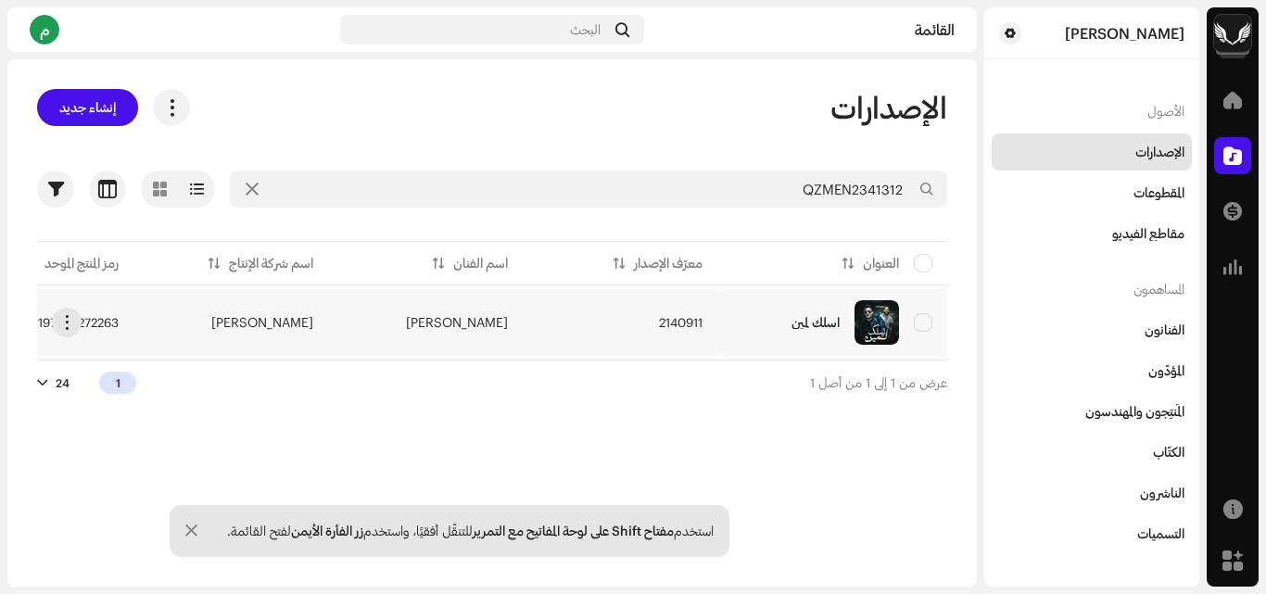
click at [331, 320] on td "[PERSON_NAME]" at bounding box center [425, 322] width 195 height 67
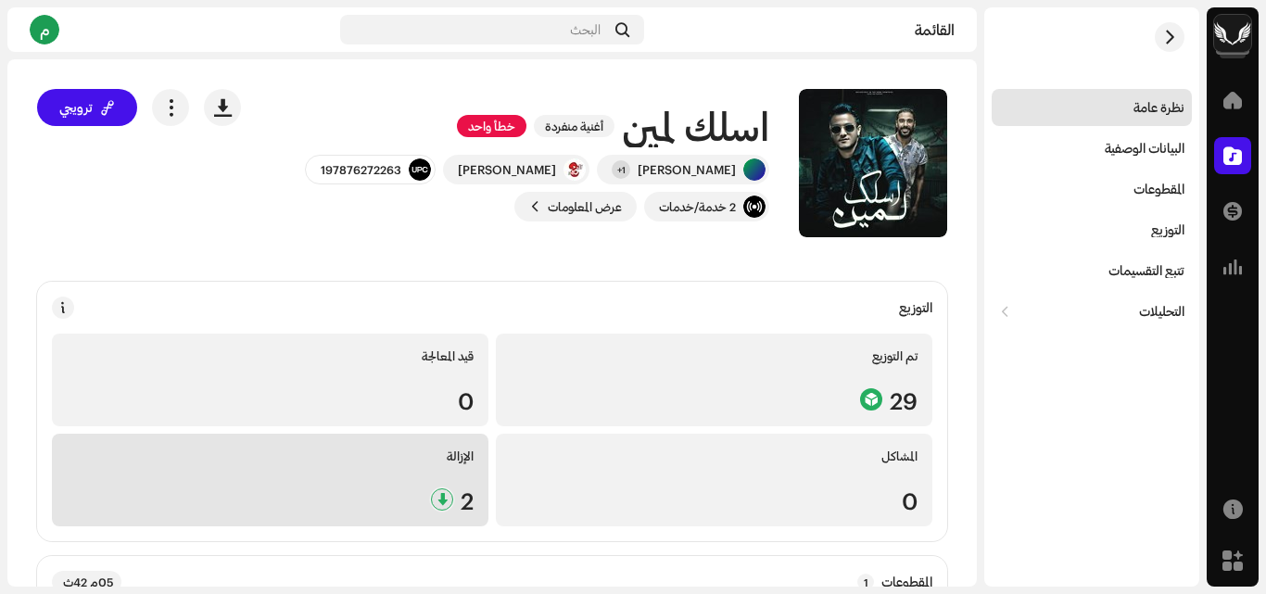
click at [412, 489] on div "2" at bounding box center [270, 499] width 407 height 24
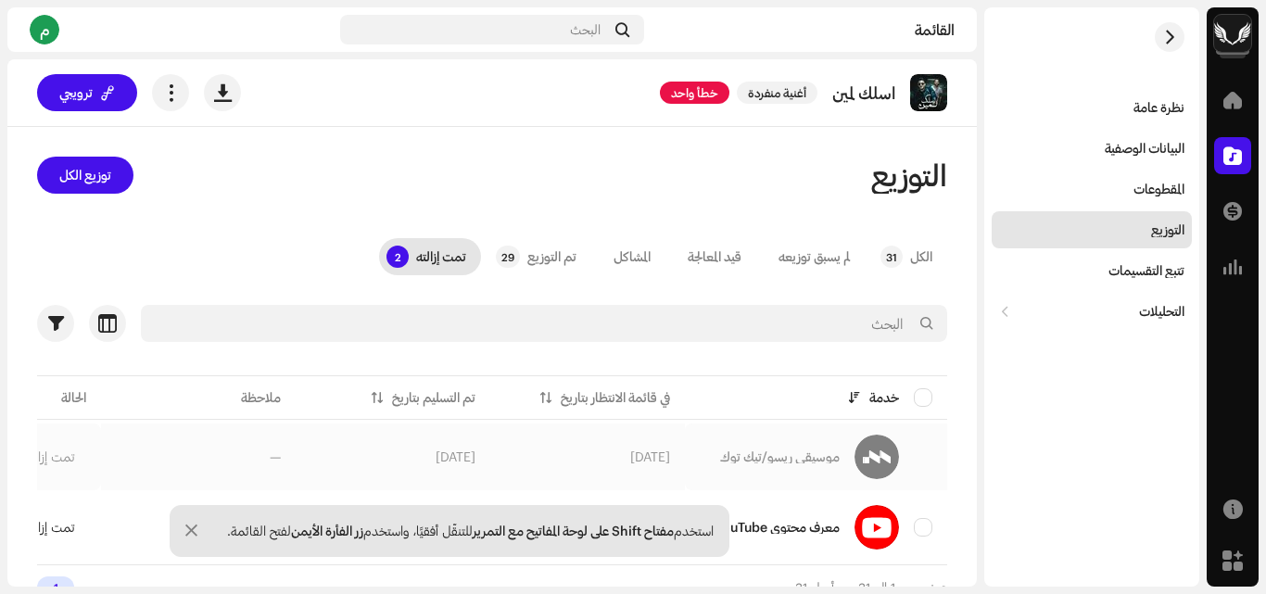
scroll to position [30, 0]
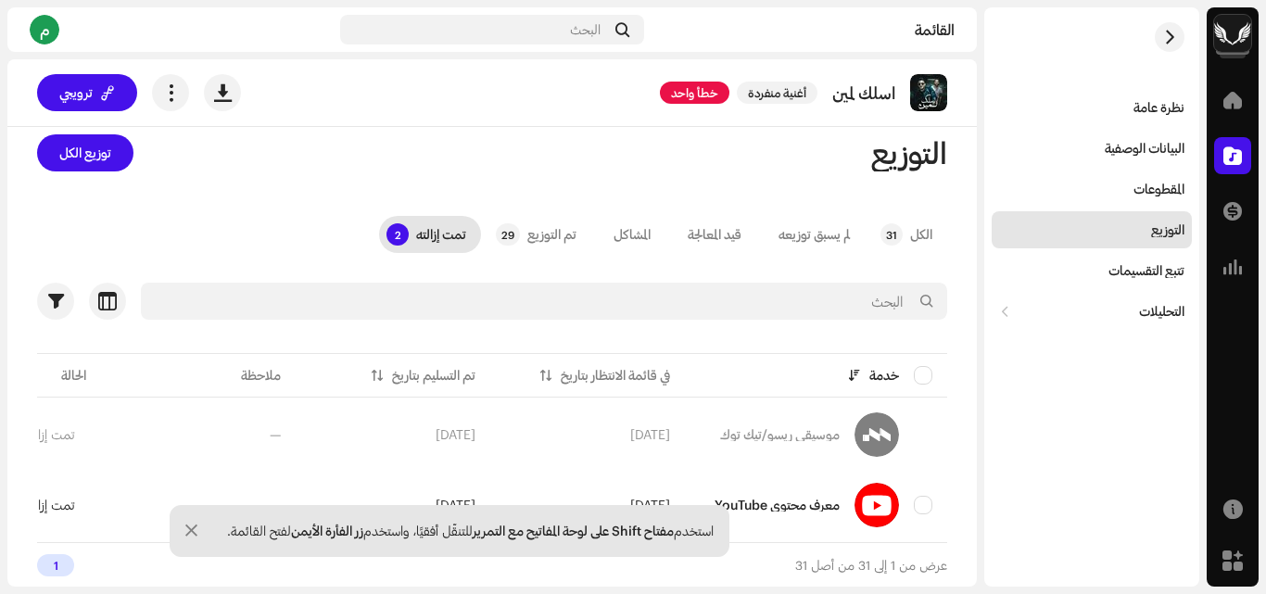
click at [1149, 33] on re-m-nav-back at bounding box center [1169, 48] width 44 height 82
click at [1165, 45] on button "button" at bounding box center [1169, 37] width 30 height 30
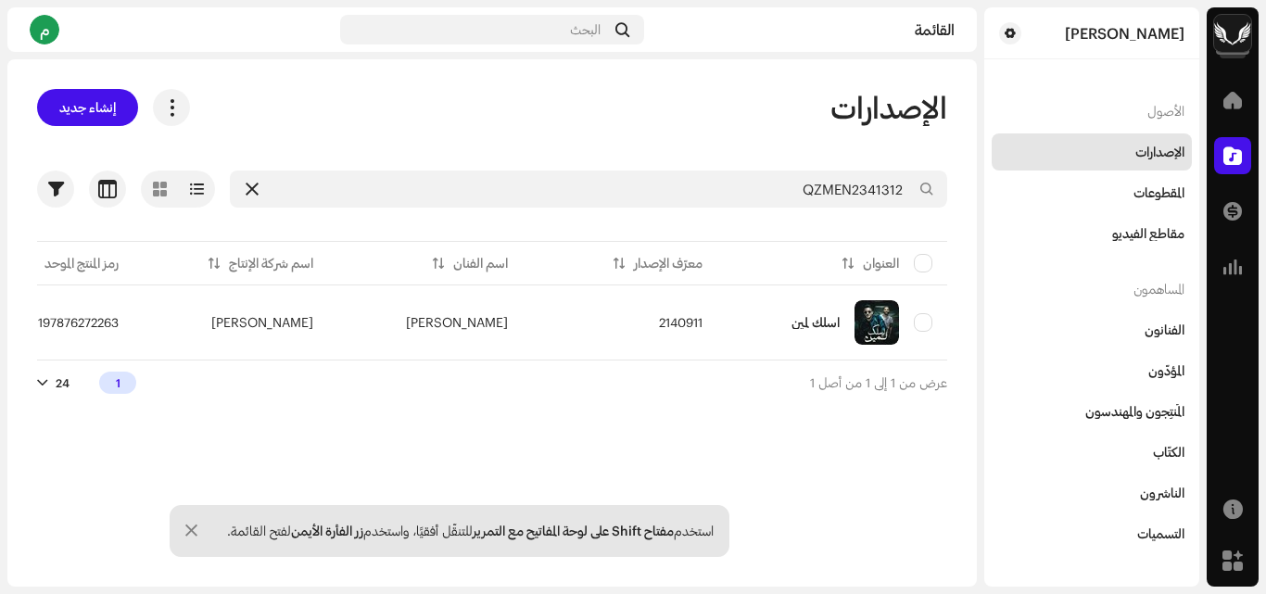
click at [256, 191] on icon at bounding box center [252, 189] width 13 height 15
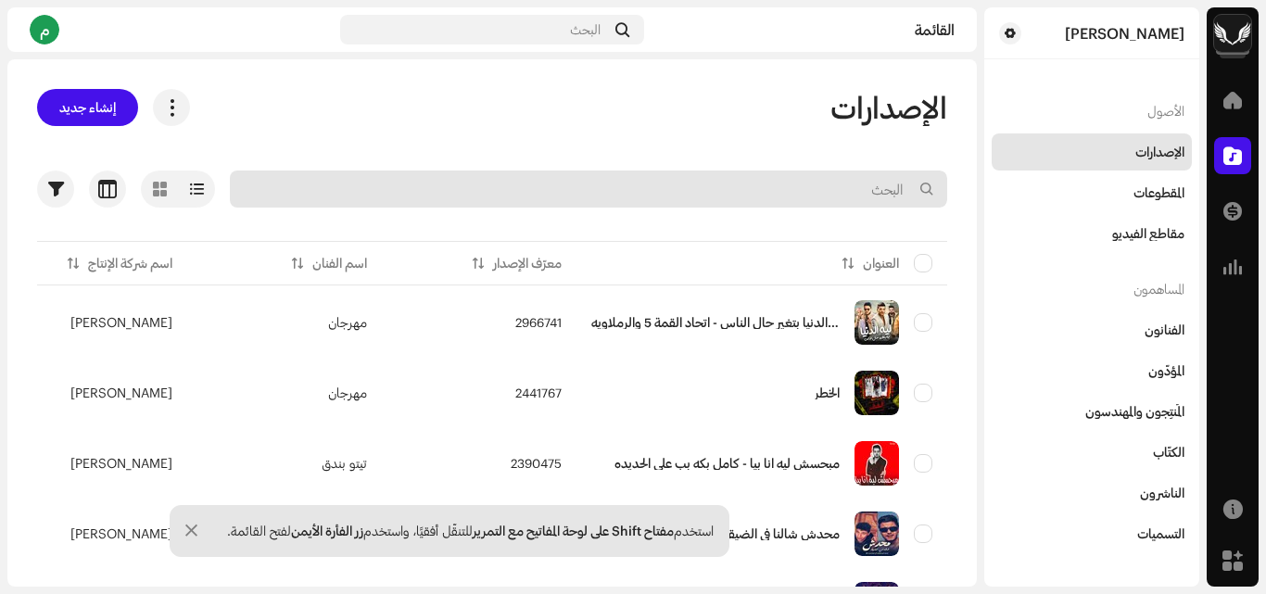
paste input "ING212323194"
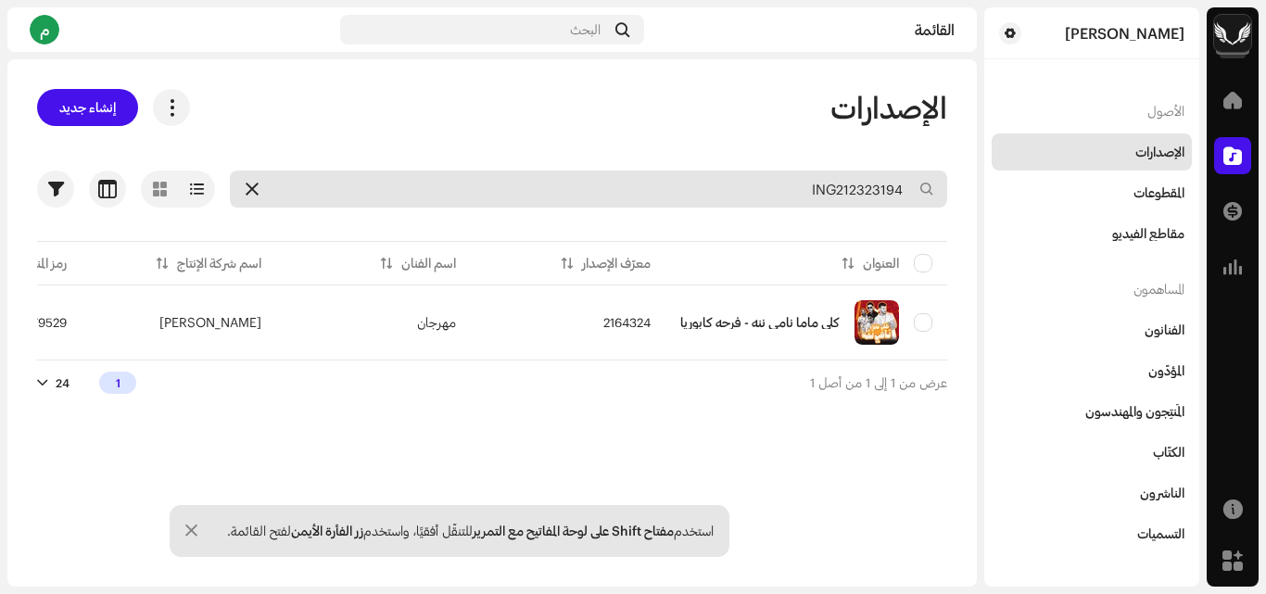
type input "ING212323194"
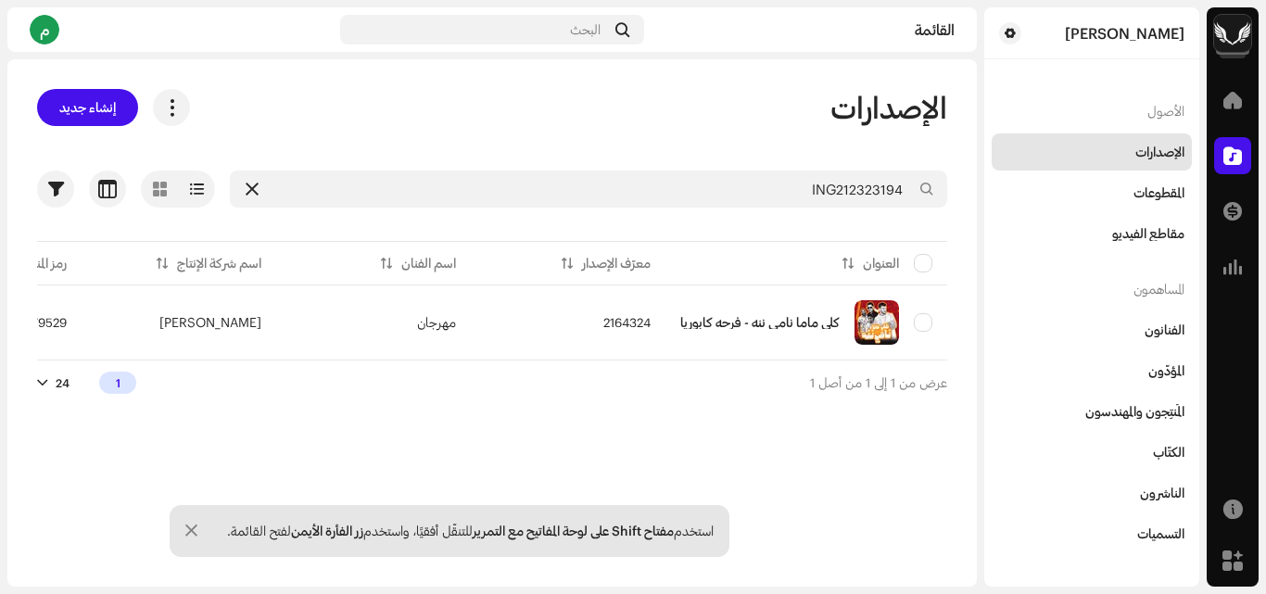
click at [246, 186] on icon at bounding box center [252, 189] width 13 height 15
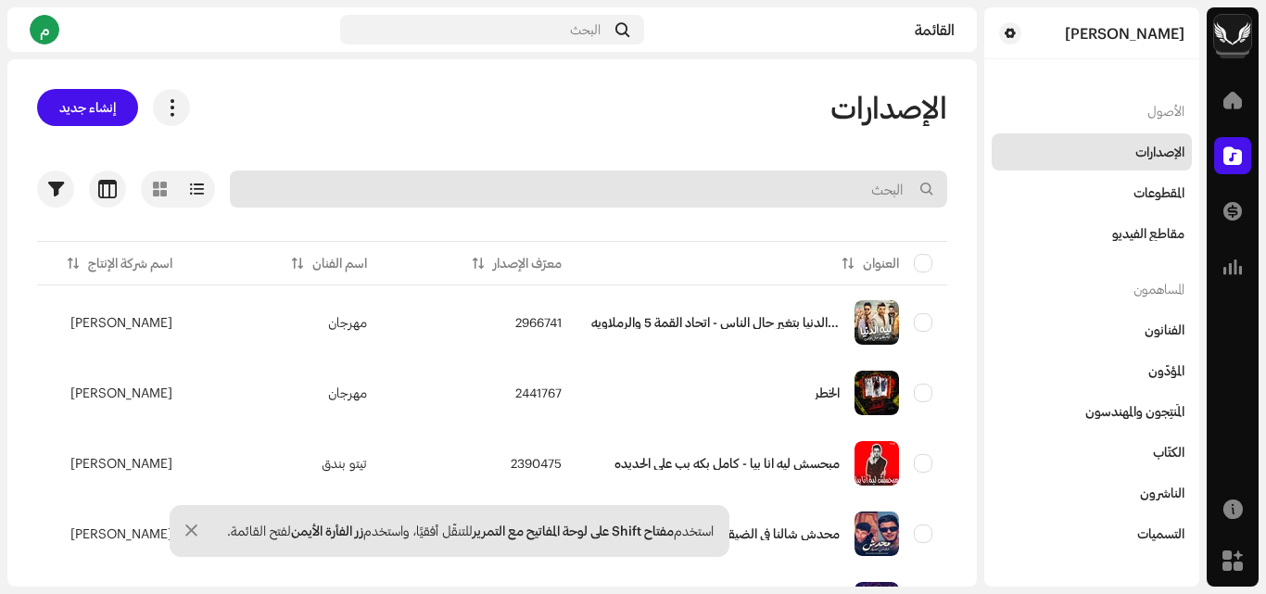
paste input "QZNWT2371356"
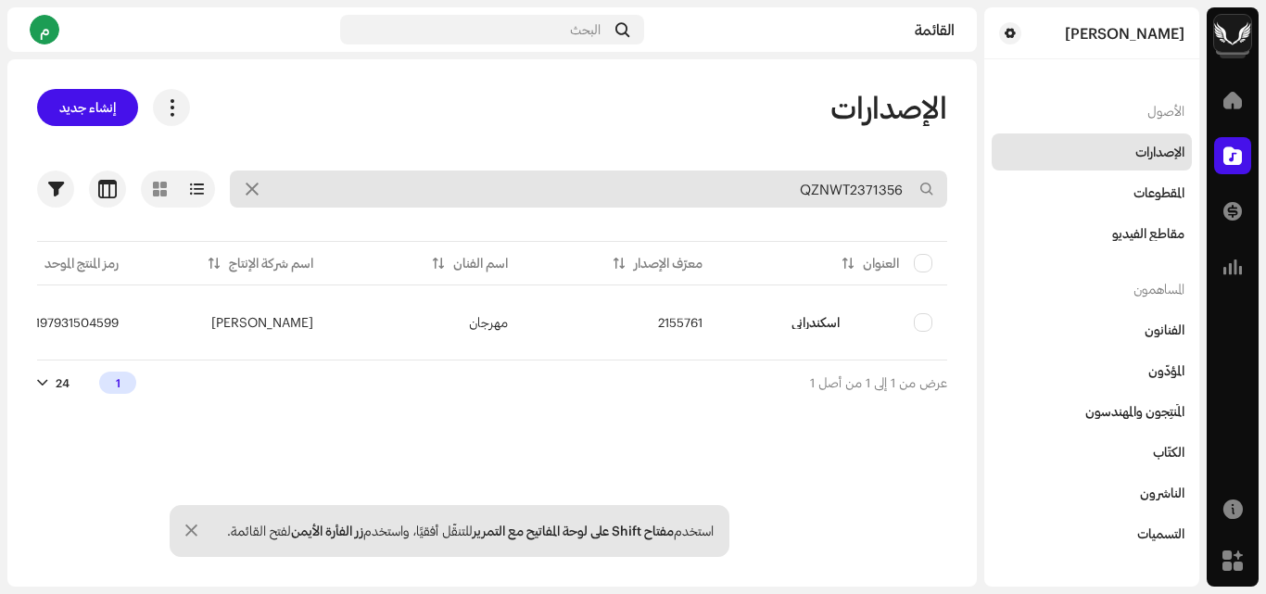
type input "QZNWT2371356"
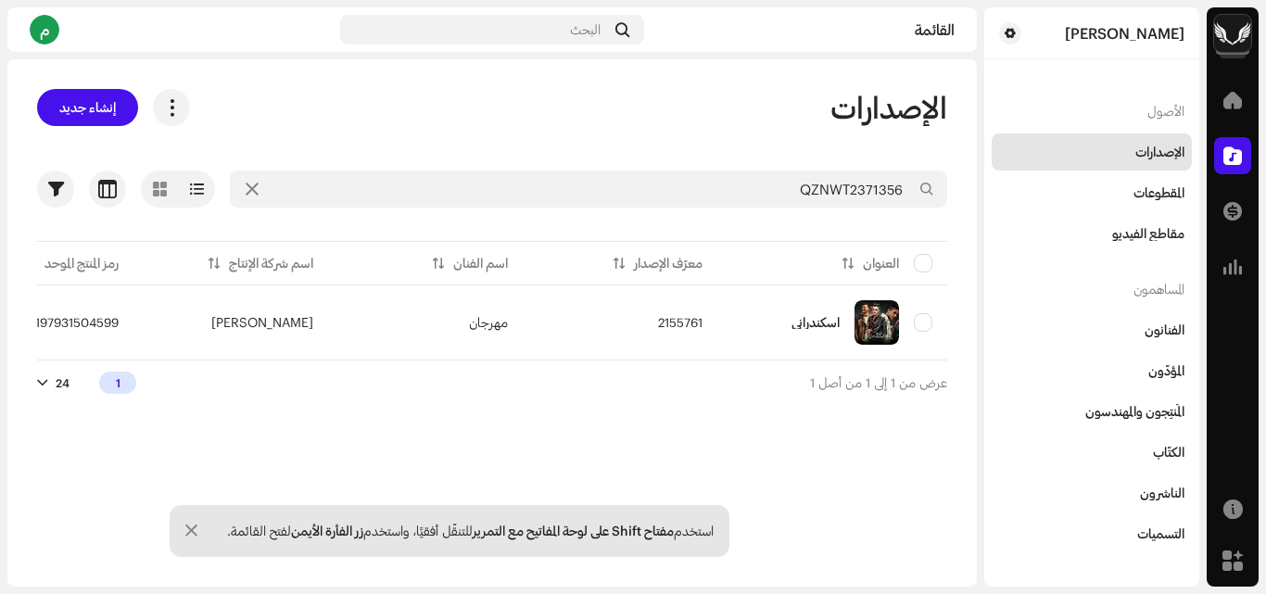
click at [43, 32] on font "م" at bounding box center [45, 29] width 10 height 18
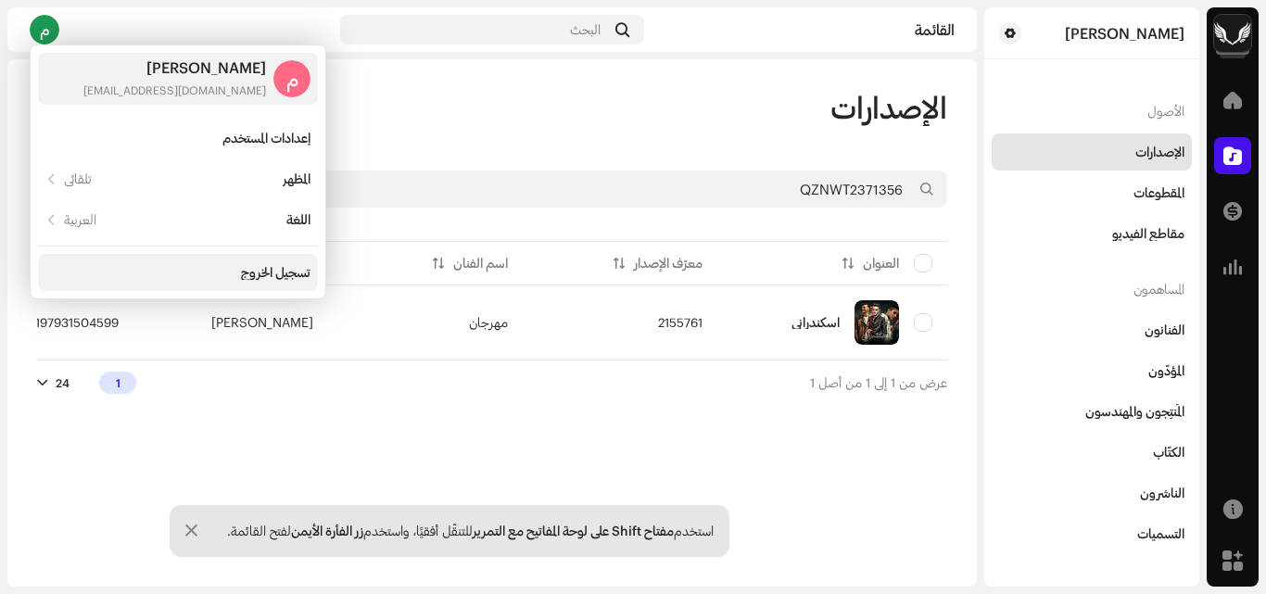
click at [256, 283] on div "تسجيل الخروج" at bounding box center [178, 272] width 280 height 37
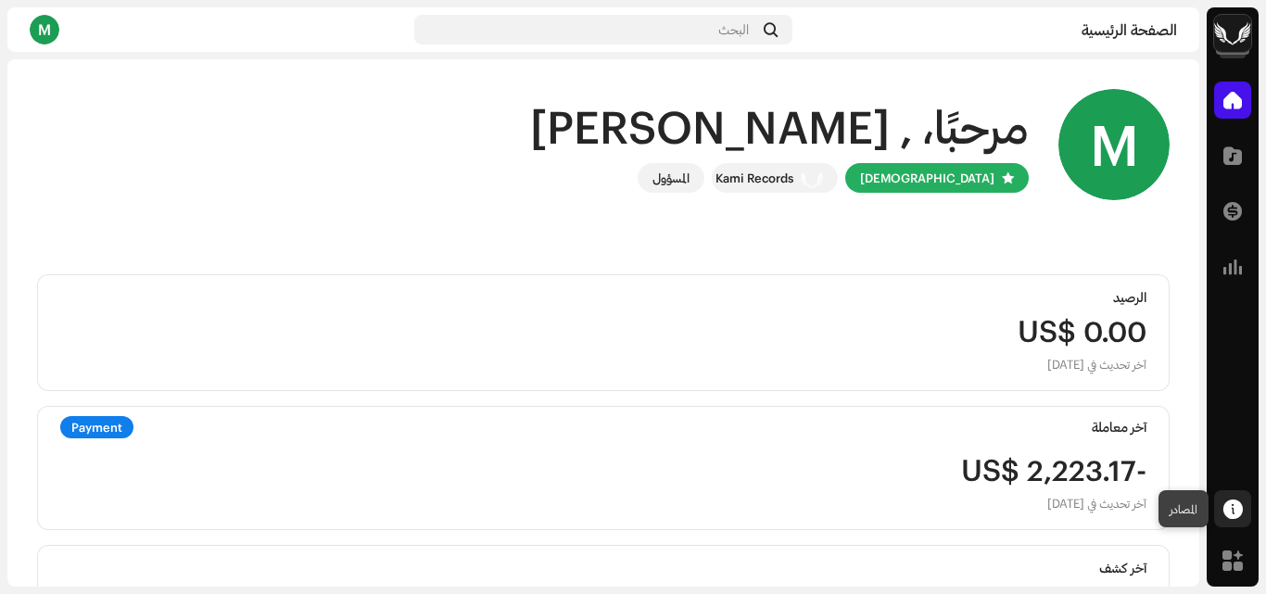
click at [1235, 516] on span at bounding box center [1232, 508] width 19 height 15
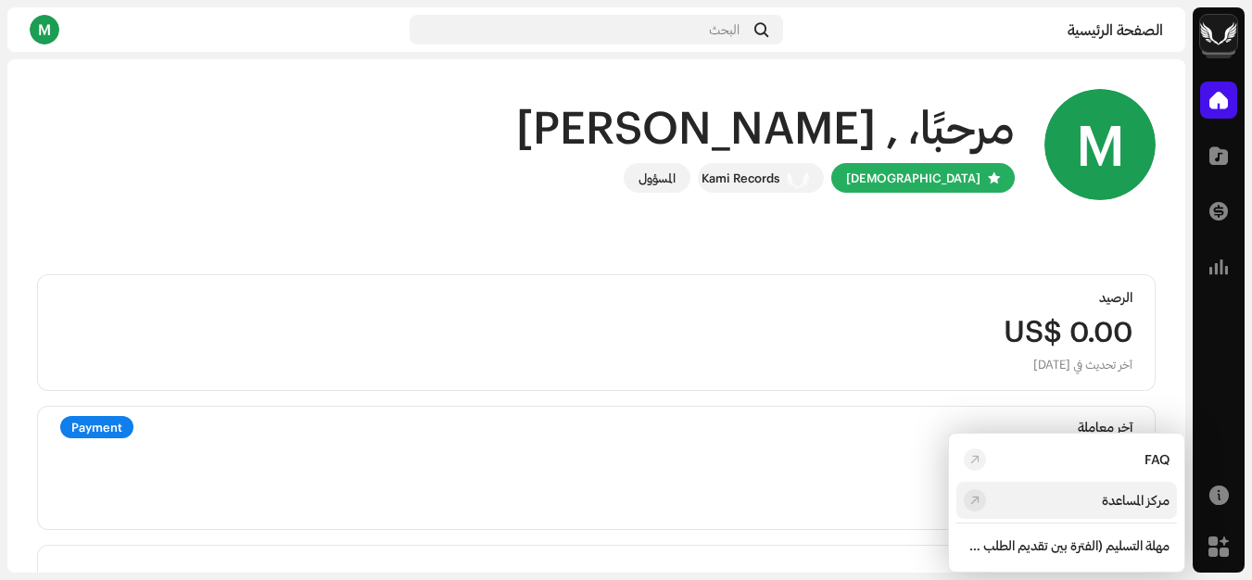
click at [1106, 498] on div "مركز المساعدة" at bounding box center [1136, 500] width 68 height 15
